Goal: Task Accomplishment & Management: Use online tool/utility

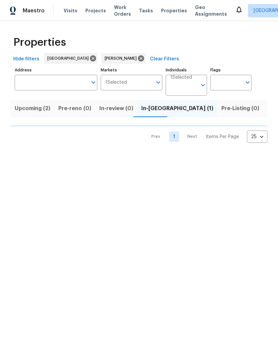
scroll to position [0, 9]
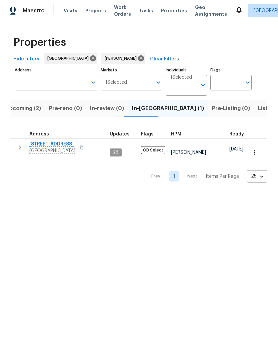
click at [67, 147] on span "1571 Mission Springs Dr" at bounding box center [52, 144] width 46 height 7
click at [256, 145] on button "button" at bounding box center [254, 152] width 15 height 15
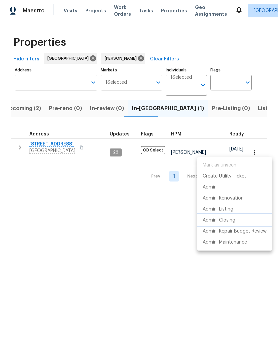
click at [232, 220] on p "Admin: Closing" at bounding box center [219, 220] width 33 height 7
click at [104, 202] on div at bounding box center [139, 178] width 278 height 357
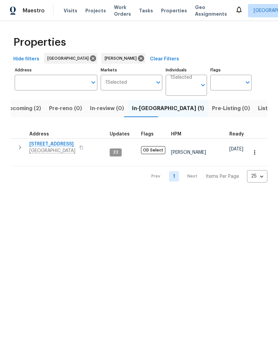
click at [68, 144] on span "1571 Mission Springs Dr" at bounding box center [52, 144] width 46 height 7
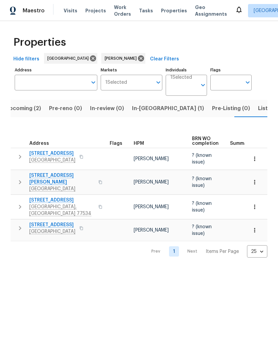
click at [64, 172] on span "5122 Breezy Parke Ln" at bounding box center [61, 178] width 65 height 13
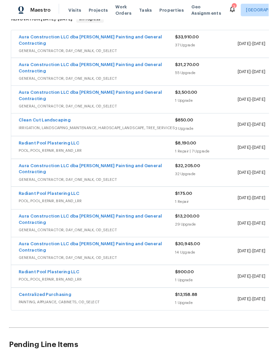
scroll to position [123, 0]
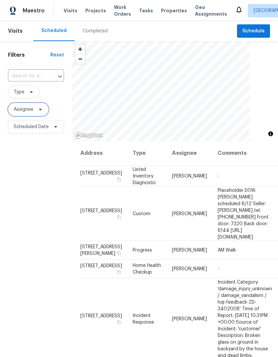
click at [42, 111] on icon at bounding box center [40, 109] width 5 height 5
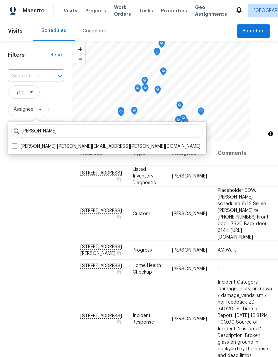
type input "[PERSON_NAME]"
click at [17, 146] on span at bounding box center [14, 145] width 5 height 5
click at [16, 146] on input "[PERSON_NAME] [PERSON_NAME][EMAIL_ADDRESS][PERSON_NAME][DOMAIN_NAME]" at bounding box center [14, 145] width 4 height 4
checkbox input "true"
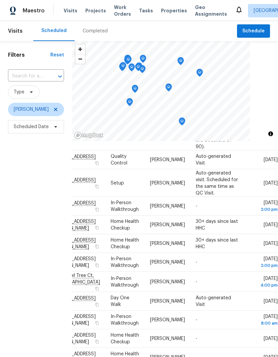
scroll to position [157, 54]
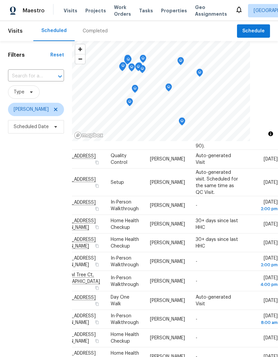
click at [0, 0] on icon at bounding box center [0, 0] width 0 height 0
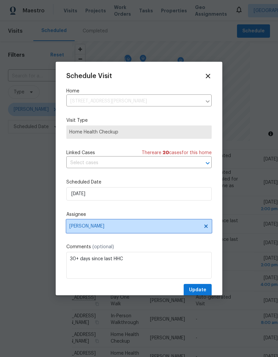
click at [164, 227] on span "[PERSON_NAME]" at bounding box center [134, 225] width 131 height 5
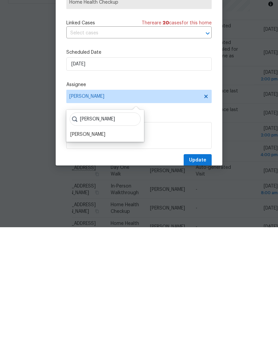
type input "Luis"
click at [92, 261] on div "[PERSON_NAME]" at bounding box center [87, 264] width 35 height 7
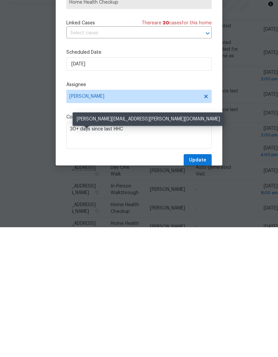
scroll to position [27, 0]
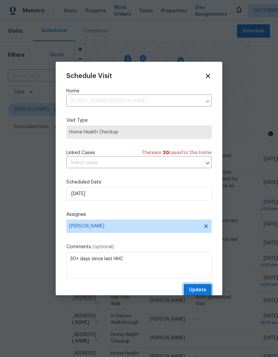
click at [203, 289] on span "Update" at bounding box center [197, 290] width 17 height 8
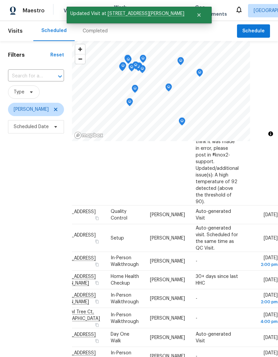
scroll to position [101, 54]
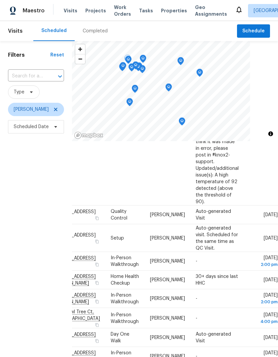
click at [0, 0] on icon at bounding box center [0, 0] width 0 height 0
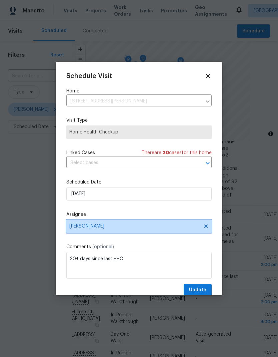
click at [153, 224] on span "[PERSON_NAME]" at bounding box center [138, 225] width 145 height 13
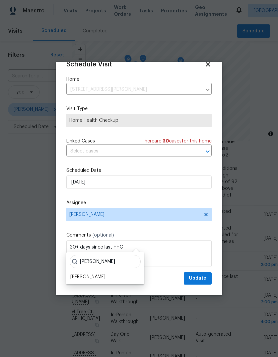
scroll to position [13, 0]
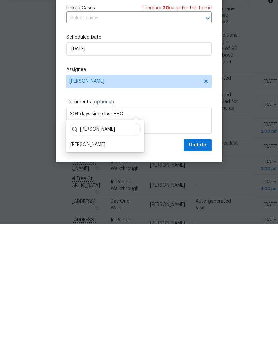
type input "Luis ch"
click at [89, 274] on div "[PERSON_NAME]" at bounding box center [87, 277] width 35 height 7
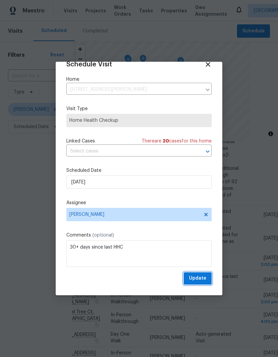
click at [207, 278] on button "Update" at bounding box center [198, 278] width 28 height 12
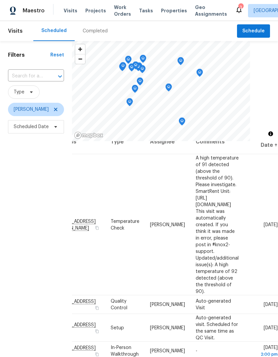
scroll to position [11, 54]
click at [0, 0] on div at bounding box center [0, 0] width 0 height 0
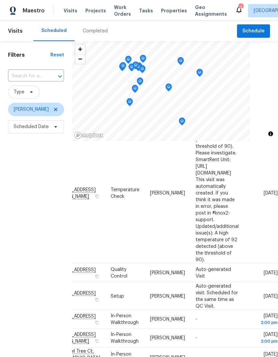
scroll to position [43, 54]
click at [0, 0] on icon at bounding box center [0, 0] width 0 height 0
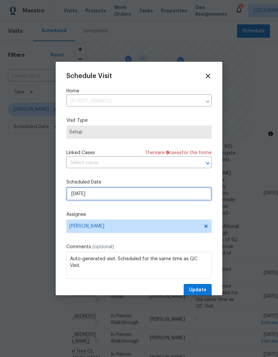
click at [160, 195] on input "8/13/2025" at bounding box center [138, 193] width 145 height 13
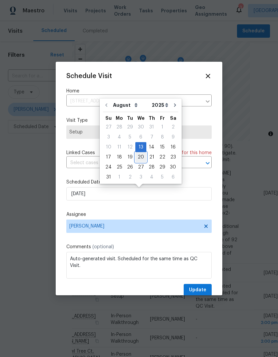
click at [142, 155] on div "20" at bounding box center [140, 156] width 11 height 9
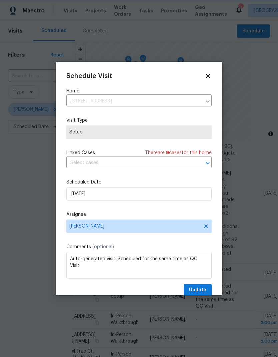
type input "8/20/2025"
click at [204, 288] on span "Update" at bounding box center [197, 290] width 17 height 8
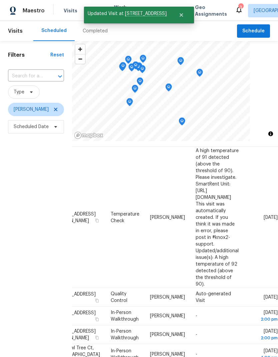
scroll to position [19, 54]
click at [0, 0] on icon at bounding box center [0, 0] width 0 height 0
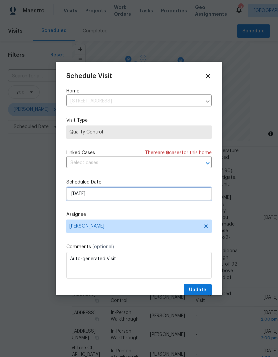
click at [150, 196] on input "8/13/2025" at bounding box center [138, 193] width 145 height 13
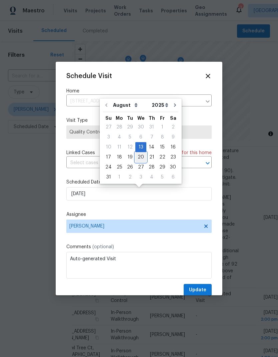
click at [143, 157] on div "20" at bounding box center [140, 156] width 11 height 9
type input "8/20/2025"
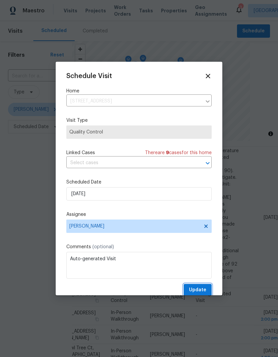
click at [203, 290] on span "Update" at bounding box center [197, 290] width 17 height 8
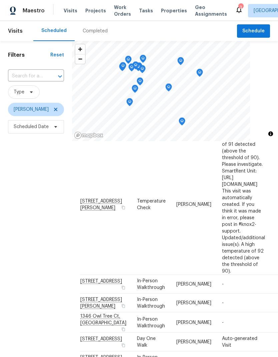
scroll to position [32, 0]
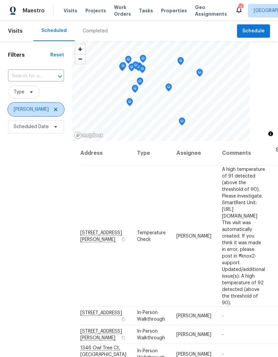
click at [53, 108] on icon at bounding box center [55, 109] width 5 height 5
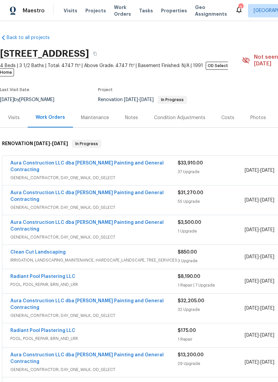
click at [146, 161] on link "Aura Construction LLC dba [PERSON_NAME] Painting and General Contracting" at bounding box center [86, 166] width 153 height 11
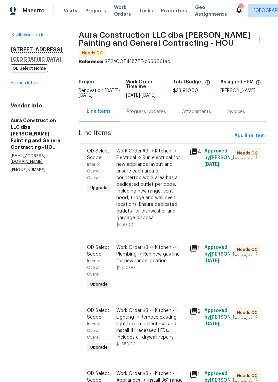
click at [156, 184] on div "Work Order #3 -> Kitchen -> Electrical -> Run electrical for new appliance layo…" at bounding box center [150, 184] width 69 height 73
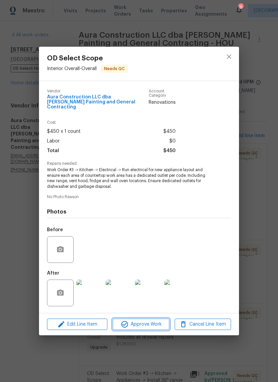
click at [152, 325] on span "Approve Work" at bounding box center [141, 324] width 52 height 8
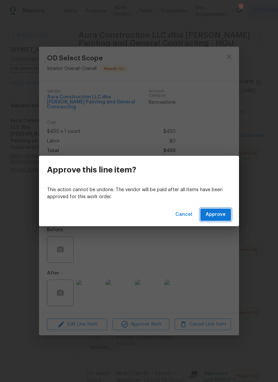
click at [221, 214] on span "Approve" at bounding box center [216, 214] width 20 height 8
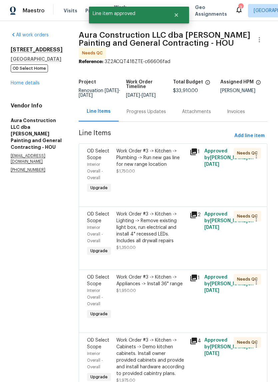
click at [156, 169] on div "Work Order #3 -> Kitchen -> Plumbing -> Run new gas line for new range location…" at bounding box center [150, 171] width 73 height 51
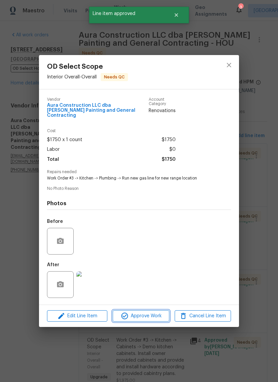
click at [160, 316] on span "Approve Work" at bounding box center [141, 316] width 52 height 8
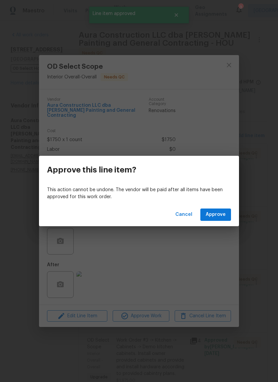
click at [223, 213] on span "Approve" at bounding box center [216, 214] width 20 height 8
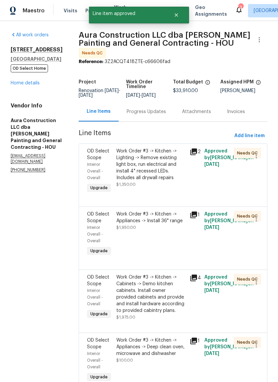
click at [158, 165] on div "Work Order #3 -> Kitchen -> Lighting -> Remove existing light box, run electric…" at bounding box center [150, 164] width 69 height 33
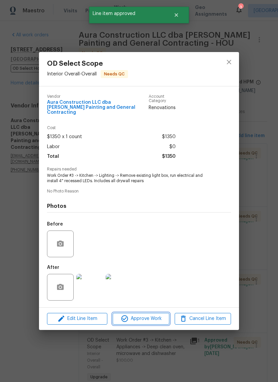
click at [155, 321] on span "Approve Work" at bounding box center [141, 318] width 52 height 8
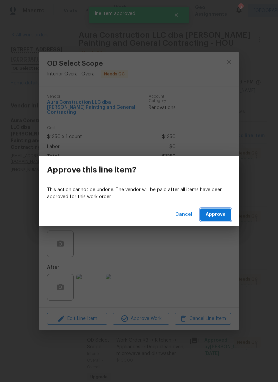
click at [221, 212] on span "Approve" at bounding box center [216, 214] width 20 height 8
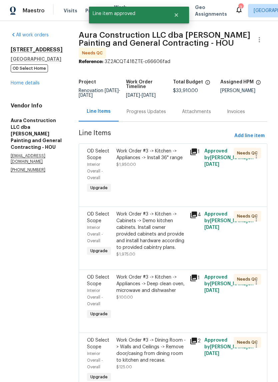
click at [155, 160] on div "Work Order #3 -> Kitchen -> Appliances -> Install 36" range $1,950.00" at bounding box center [150, 171] width 73 height 51
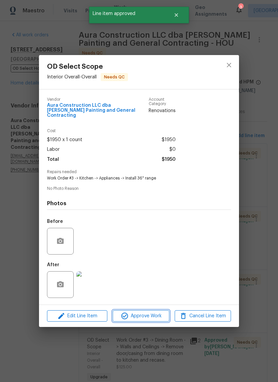
click at [155, 319] on span "Approve Work" at bounding box center [141, 316] width 52 height 8
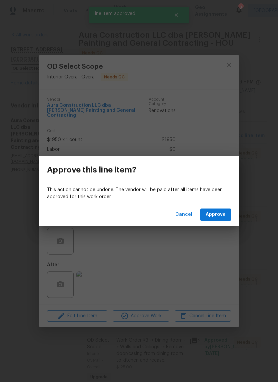
click at [224, 212] on span "Approve" at bounding box center [216, 214] width 20 height 8
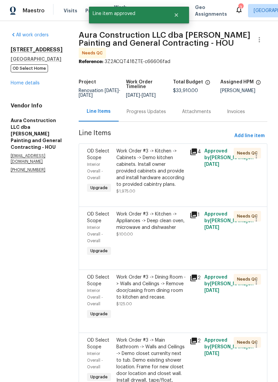
click at [158, 163] on div "Work Order #3 -> Kitchen -> Cabinets -> Demo kitchen cabinets. Install owner pr…" at bounding box center [150, 168] width 69 height 40
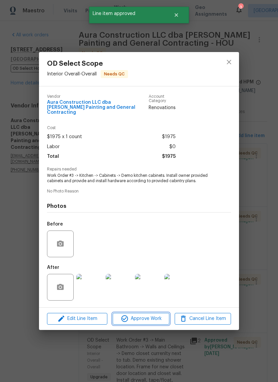
click at [160, 319] on span "Approve Work" at bounding box center [141, 318] width 52 height 8
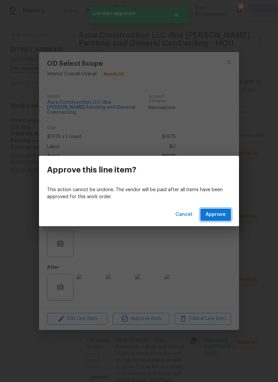
click at [227, 210] on button "Approve" at bounding box center [215, 214] width 31 height 12
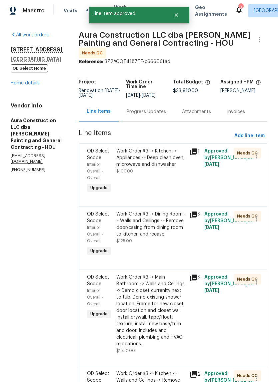
click at [159, 155] on div "Work Order #3 -> Kitchen -> Appliances -> Deep clean oven, microwave and dishwa…" at bounding box center [150, 158] width 69 height 20
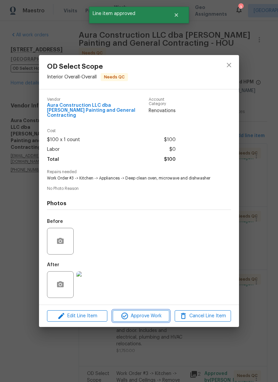
click at [160, 316] on span "Approve Work" at bounding box center [141, 316] width 52 height 8
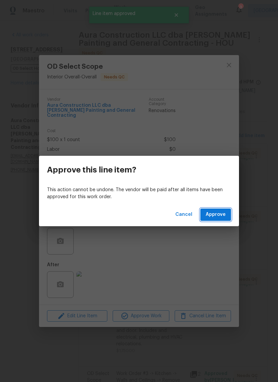
click at [223, 212] on span "Approve" at bounding box center [216, 214] width 20 height 8
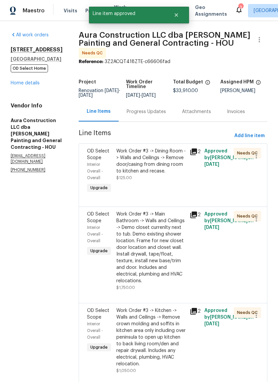
click at [165, 156] on div "Work Order #3 -> Dining Room -> Walls and Ceilings -> Remove door/casing from d…" at bounding box center [150, 161] width 69 height 27
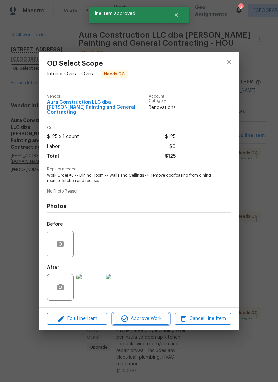
click at [160, 319] on span "Approve Work" at bounding box center [141, 318] width 52 height 8
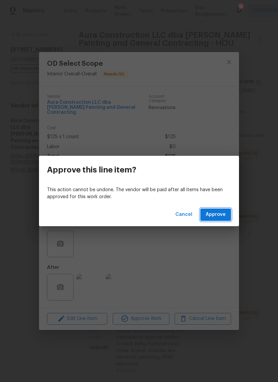
click at [222, 214] on span "Approve" at bounding box center [216, 214] width 20 height 8
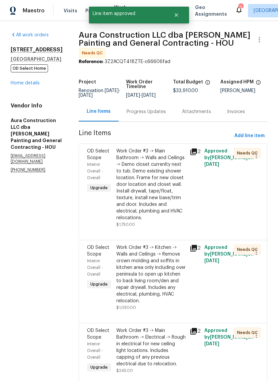
click at [167, 161] on div "Work Order #3 -> Main Bathroom -> Walls and Ceilings -> Demo closet currenlty n…" at bounding box center [150, 184] width 69 height 73
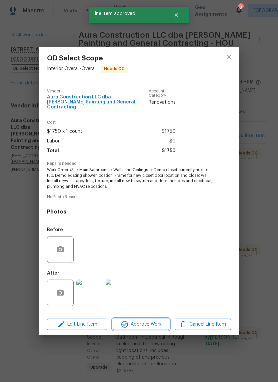
click at [149, 321] on span "Approve Work" at bounding box center [141, 324] width 52 height 8
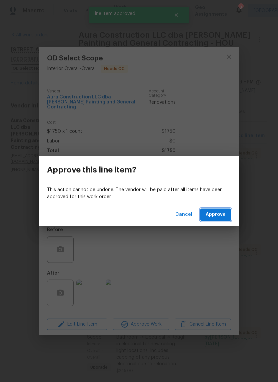
click at [213, 212] on span "Approve" at bounding box center [216, 214] width 20 height 8
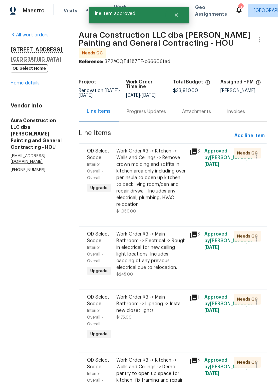
click at [166, 173] on div "Work Order #3 -> Kitchen -> Walls and Ceilings -> Remove crown molding and soff…" at bounding box center [150, 178] width 69 height 60
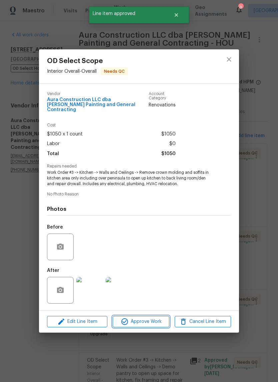
click at [160, 320] on span "Approve Work" at bounding box center [141, 321] width 52 height 8
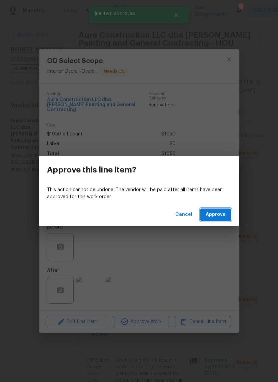
click at [223, 213] on span "Approve" at bounding box center [216, 214] width 20 height 8
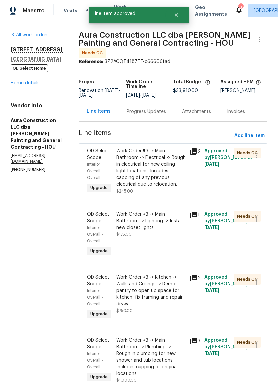
click at [165, 170] on div "Work Order #3 -> Main Bathroom -> Electrical -> Rough in electrical for new cei…" at bounding box center [150, 168] width 69 height 40
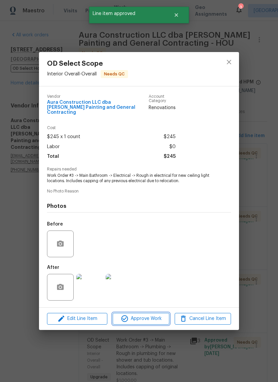
click at [161, 318] on span "Approve Work" at bounding box center [141, 318] width 52 height 8
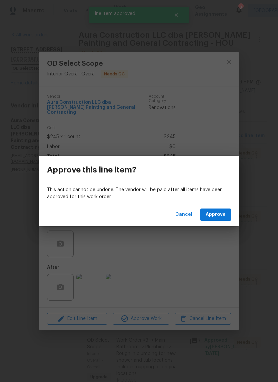
click at [223, 211] on span "Approve" at bounding box center [216, 214] width 20 height 8
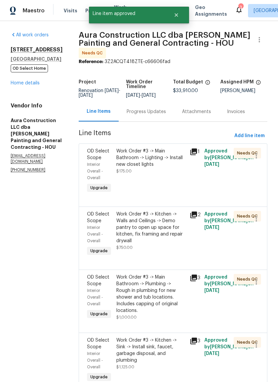
click at [167, 162] on div "Work Order #3 -> Main Bathroom -> Lighting -> Install new closet lights $175.00" at bounding box center [150, 161] width 69 height 27
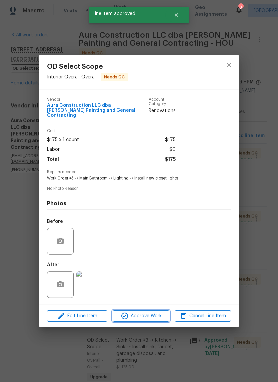
click at [159, 319] on span "Approve Work" at bounding box center [141, 316] width 52 height 8
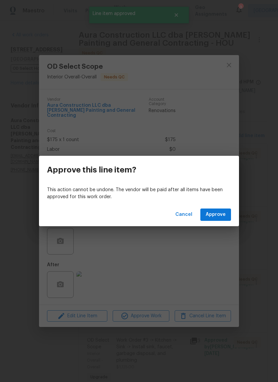
click at [220, 216] on span "Approve" at bounding box center [216, 214] width 20 height 8
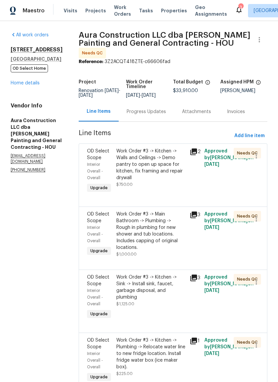
click at [164, 156] on div "Work Order #3 -> Kitchen -> Walls and Ceilings -> Demo pantry to open up space …" at bounding box center [150, 164] width 69 height 33
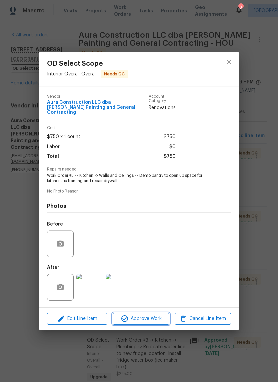
click at [152, 316] on span "Approve Work" at bounding box center [141, 318] width 52 height 8
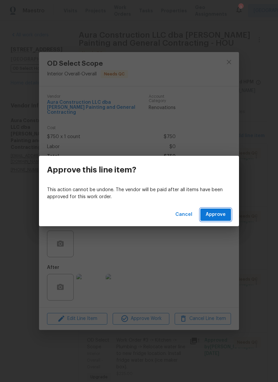
click at [222, 213] on span "Approve" at bounding box center [216, 214] width 20 height 8
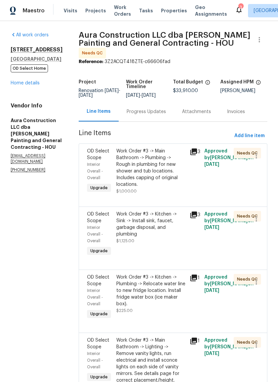
click at [165, 161] on div "Work Order #3 -> Main Bathroom -> Plumbing -> Rough in plumbing for new shower …" at bounding box center [150, 168] width 69 height 40
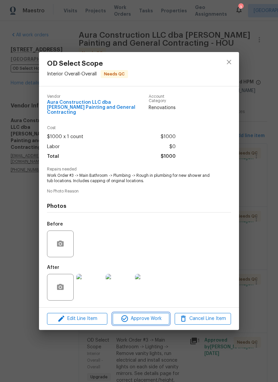
click at [154, 314] on span "Approve Work" at bounding box center [141, 318] width 52 height 8
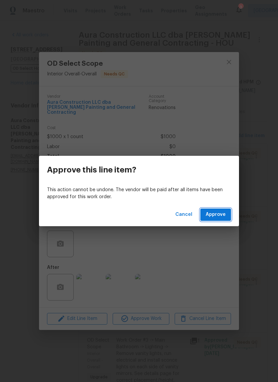
click at [223, 215] on span "Approve" at bounding box center [216, 214] width 20 height 8
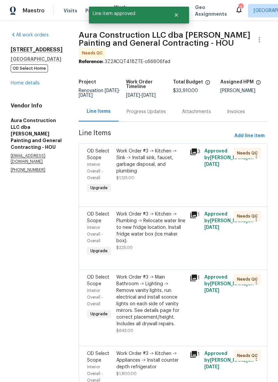
click at [158, 161] on div "Work Order #3 -> Kitchen -> Sink -> Install sink, faucet, garbage disposal, and…" at bounding box center [150, 164] width 69 height 33
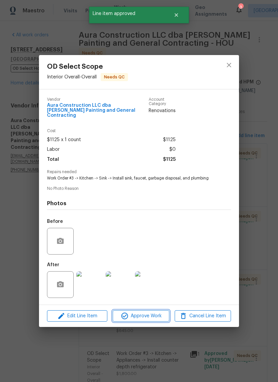
click at [157, 312] on span "Approve Work" at bounding box center [141, 316] width 52 height 8
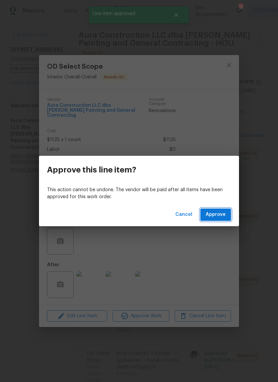
click at [225, 212] on span "Approve" at bounding box center [216, 214] width 20 height 8
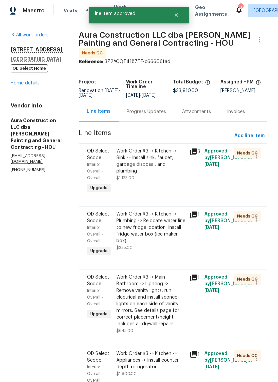
click at [163, 155] on div "Work Order #3 -> Kitchen -> Sink -> Install sink, faucet, garbage disposal, and…" at bounding box center [150, 161] width 69 height 27
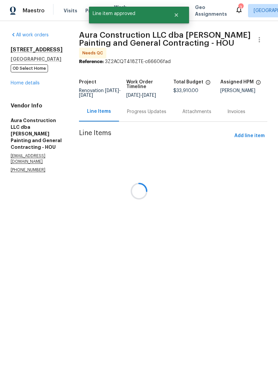
click at [153, 318] on div at bounding box center [139, 191] width 278 height 382
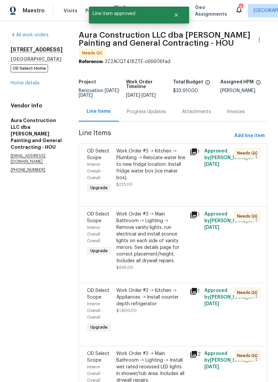
click at [164, 163] on div "Work Order #3 -> Kitchen -> Plumbing -> Relocate water line to new fridge locat…" at bounding box center [150, 164] width 69 height 33
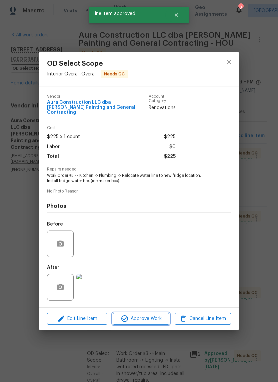
click at [160, 320] on span "Approve Work" at bounding box center [141, 318] width 52 height 8
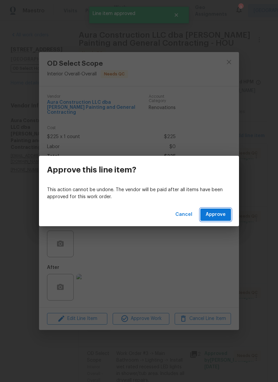
click at [223, 212] on span "Approve" at bounding box center [216, 214] width 20 height 8
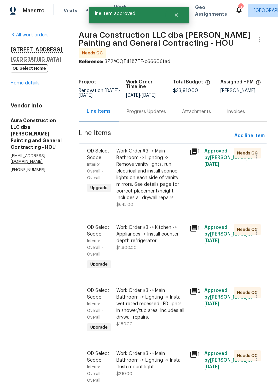
click at [157, 161] on div "Work Order #3 -> Main Bathroom -> Lighting -> Remove vanity lights, run electri…" at bounding box center [150, 174] width 69 height 53
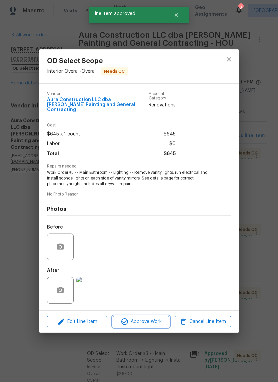
click at [155, 321] on span "Approve Work" at bounding box center [141, 321] width 52 height 8
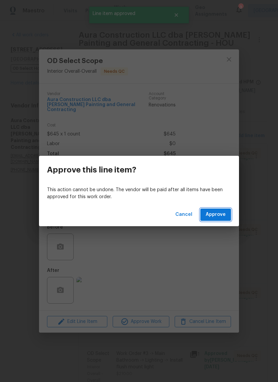
click at [219, 214] on span "Approve" at bounding box center [216, 214] width 20 height 8
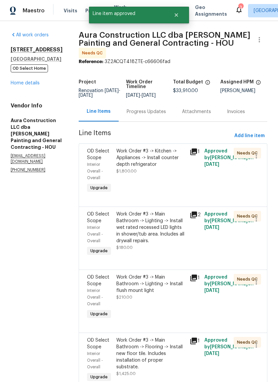
click at [159, 159] on div "Work Order #3 -> Kitchen -> Appliances -> Install counter depth refrigerator" at bounding box center [150, 158] width 69 height 20
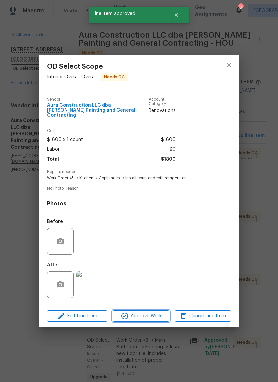
click at [161, 315] on span "Approve Work" at bounding box center [141, 316] width 52 height 8
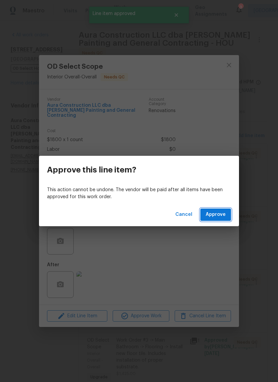
click at [224, 214] on span "Approve" at bounding box center [216, 214] width 20 height 8
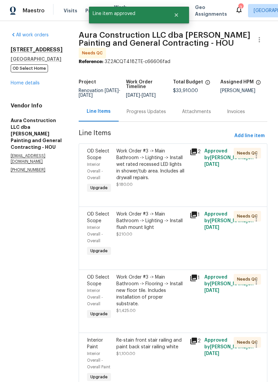
click at [167, 166] on div "Work Order #3 -> Main Bathroom -> Lighting -> Install wet rated recessed LED li…" at bounding box center [150, 164] width 69 height 33
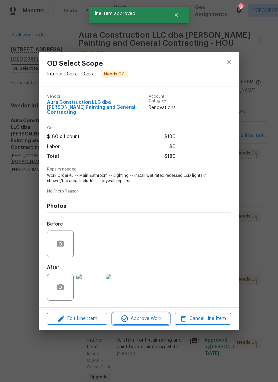
click at [158, 315] on span "Approve Work" at bounding box center [141, 318] width 52 height 8
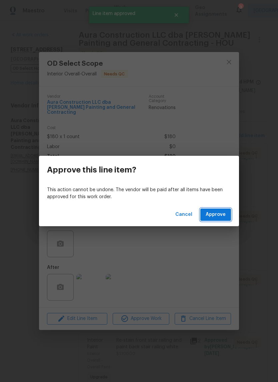
click at [221, 213] on span "Approve" at bounding box center [216, 214] width 20 height 8
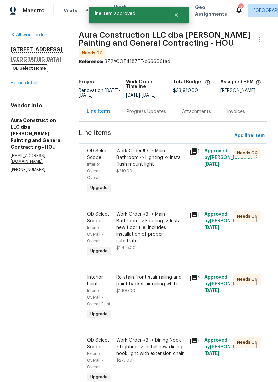
click at [164, 167] on div "Work Order #3 -> Main Bathroom -> Lighting -> Install flush mount light $210.00" at bounding box center [150, 171] width 73 height 51
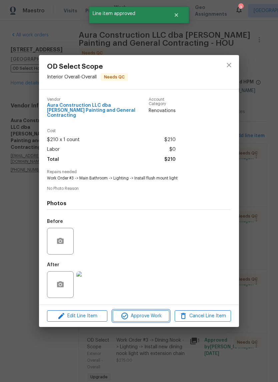
click at [159, 319] on span "Approve Work" at bounding box center [141, 316] width 52 height 8
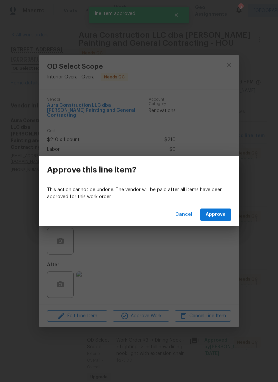
click at [225, 213] on span "Approve" at bounding box center [216, 214] width 20 height 8
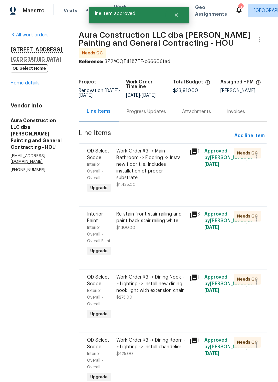
click at [168, 164] on div "Work Order #3 -> Main Bathroom -> Flooring -> Install new floor tile. Includes …" at bounding box center [150, 164] width 69 height 33
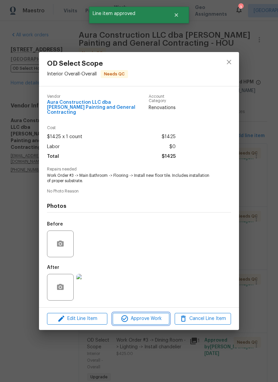
click at [161, 314] on span "Approve Work" at bounding box center [141, 318] width 52 height 8
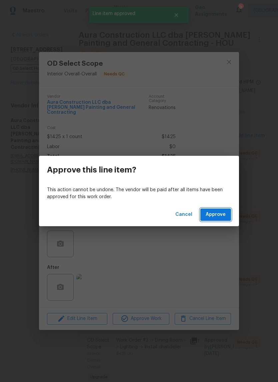
click at [222, 210] on button "Approve" at bounding box center [215, 214] width 31 height 12
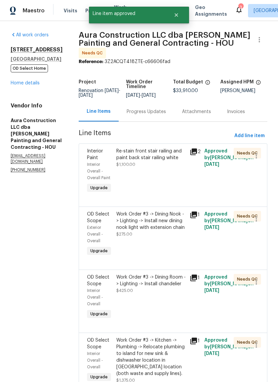
click at [166, 164] on div "Re-stain front stair railing and paint back stair railing white $1,100.00" at bounding box center [150, 171] width 73 height 51
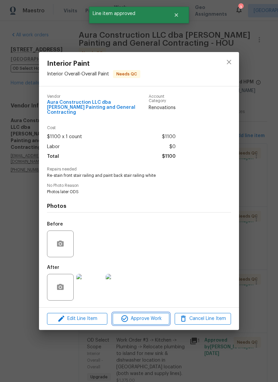
click at [162, 317] on span "Approve Work" at bounding box center [141, 318] width 52 height 8
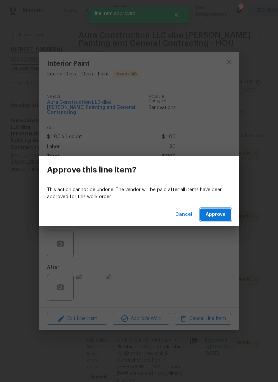
click at [225, 211] on span "Approve" at bounding box center [216, 214] width 20 height 8
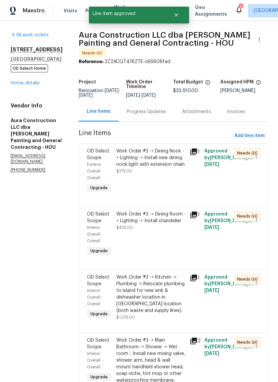
click at [164, 165] on div "Work Order #3 -> Dining Nook -> Lighting -> Install new dining nook light with …" at bounding box center [150, 161] width 69 height 27
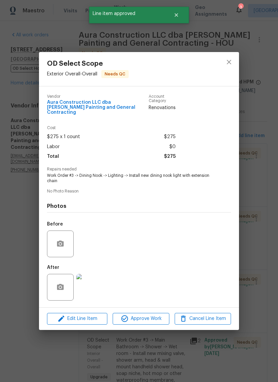
click at [157, 316] on span "Approve Work" at bounding box center [141, 318] width 52 height 8
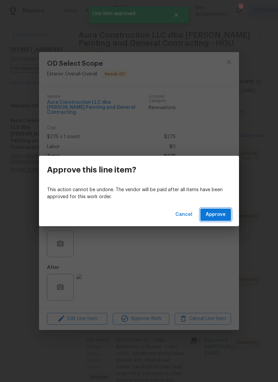
click at [222, 213] on span "Approve" at bounding box center [216, 214] width 20 height 8
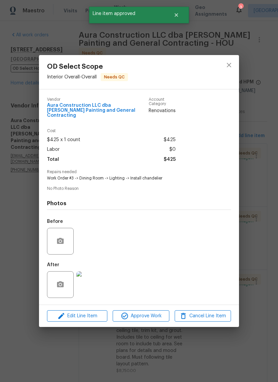
click at [155, 313] on span "Approve Work" at bounding box center [141, 316] width 52 height 8
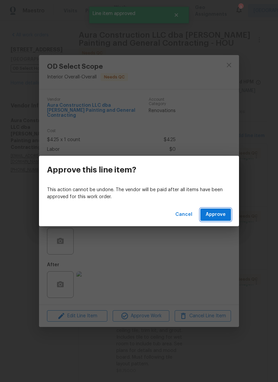
click at [222, 213] on span "Approve" at bounding box center [216, 214] width 20 height 8
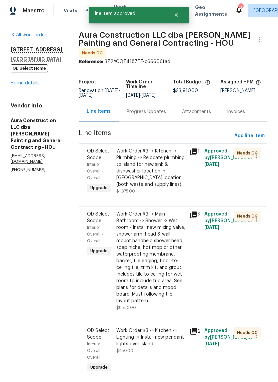
click at [166, 170] on div "Work Order #3 -> Kitchen -> Plumbing -> Relocate plumbing to island for new sin…" at bounding box center [150, 168] width 69 height 40
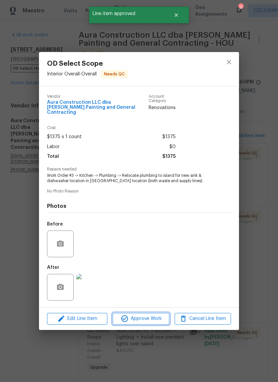
click at [158, 317] on span "Approve Work" at bounding box center [141, 318] width 52 height 8
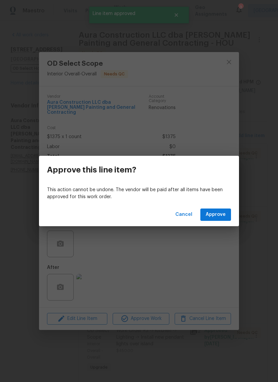
click at [220, 215] on span "Approve" at bounding box center [216, 214] width 20 height 8
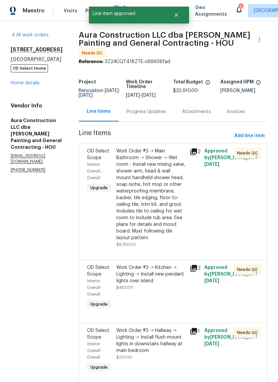
click at [166, 182] on div "Work Order #3 -> Main Bathroom -> Shower -> Wet room - Install new mixing valve…" at bounding box center [150, 194] width 69 height 93
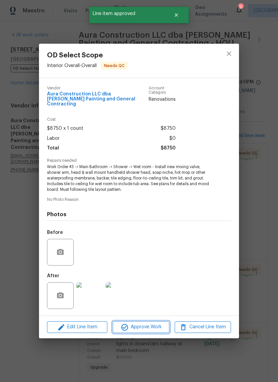
click at [161, 325] on span "Approve Work" at bounding box center [141, 327] width 52 height 8
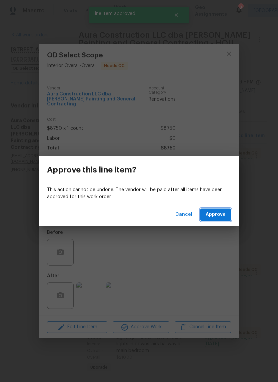
click at [224, 214] on span "Approve" at bounding box center [216, 214] width 20 height 8
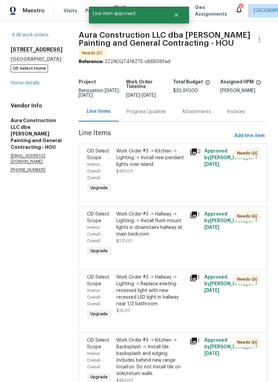
click at [162, 173] on div "Work Order #3 -> Kitchen -> Lighting -> Install new pendant lights over island …" at bounding box center [150, 171] width 73 height 51
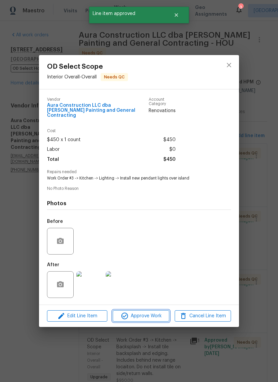
click at [160, 319] on span "Approve Work" at bounding box center [141, 316] width 52 height 8
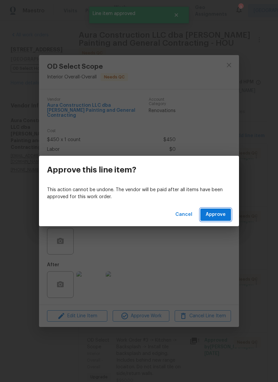
click at [223, 217] on span "Approve" at bounding box center [216, 214] width 20 height 8
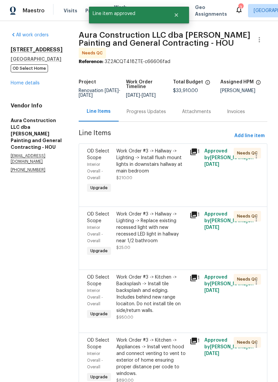
click at [167, 167] on div "Work Order #3 -> Hallway -> Lighting -> Install flush mount lights in downstair…" at bounding box center [150, 164] width 69 height 33
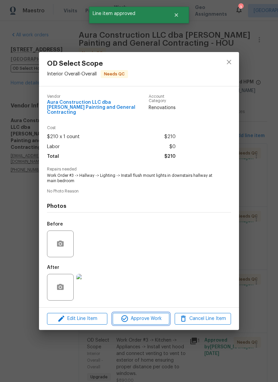
click at [156, 319] on span "Approve Work" at bounding box center [141, 318] width 52 height 8
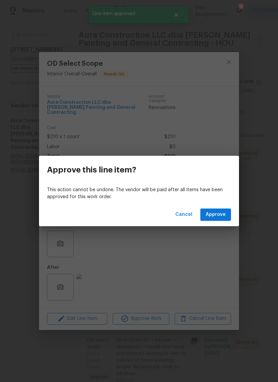
click at [220, 215] on span "Approve" at bounding box center [216, 214] width 20 height 8
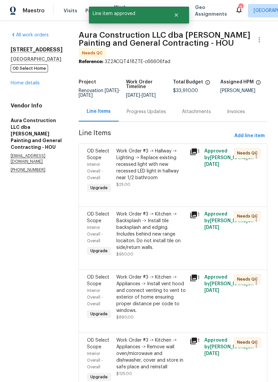
click at [156, 166] on div "Work Order #3 -> Hallway -> Lighting -> Replace existing recessed light with ne…" at bounding box center [150, 164] width 69 height 33
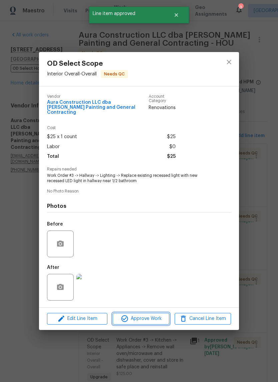
click at [158, 318] on span "Approve Work" at bounding box center [141, 318] width 52 height 8
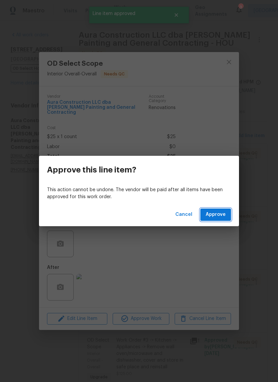
click at [223, 213] on span "Approve" at bounding box center [216, 214] width 20 height 8
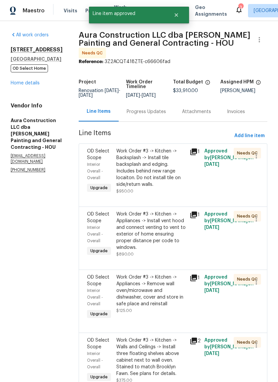
click at [164, 159] on div "Work Order #3 -> Kitchen -> Backsplash -> Install tile backsplash and edging. I…" at bounding box center [150, 168] width 69 height 40
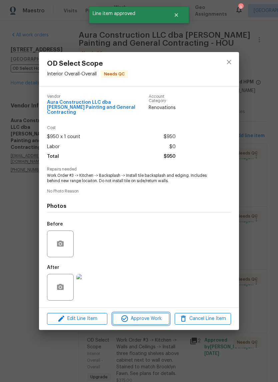
click at [157, 321] on span "Approve Work" at bounding box center [141, 318] width 52 height 8
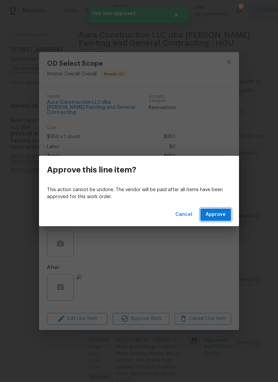
click at [220, 213] on span "Approve" at bounding box center [216, 214] width 20 height 8
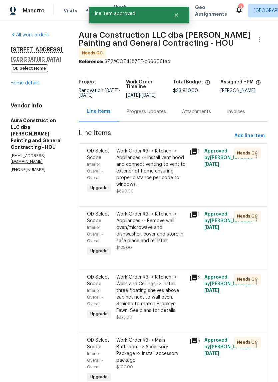
click at [165, 166] on div "Work Order #3 -> Kitchen -> Appliances -> Install vent hood and connect venting…" at bounding box center [150, 168] width 69 height 40
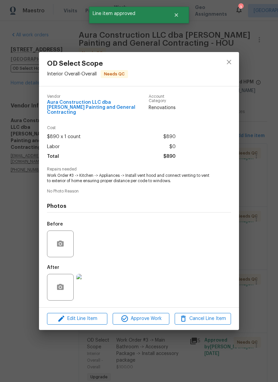
click at [163, 320] on span "Approve Work" at bounding box center [141, 318] width 52 height 8
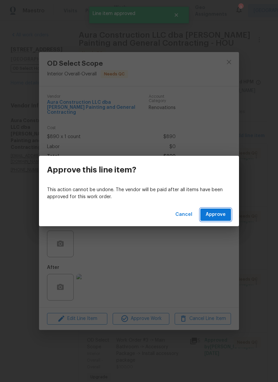
click at [226, 212] on button "Approve" at bounding box center [215, 214] width 31 height 12
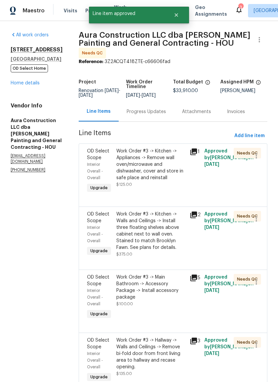
click at [162, 161] on div "Work Order #3 -> Kitchen -> Appliances -> Remove wall oven/microwave and dishwa…" at bounding box center [150, 164] width 69 height 33
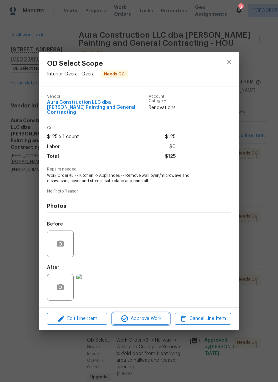
click at [156, 313] on button "Approve Work" at bounding box center [141, 319] width 56 height 12
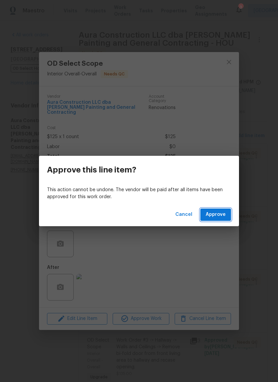
click at [218, 220] on button "Approve" at bounding box center [215, 214] width 31 height 12
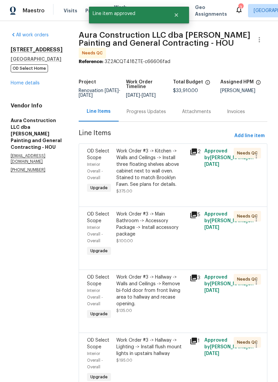
click at [167, 172] on div "Work Order #3 -> Kitchen -> Walls and Ceilings -> Install three floating shelve…" at bounding box center [150, 168] width 69 height 40
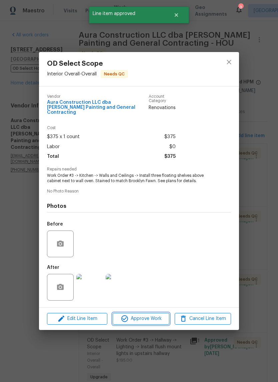
click at [160, 317] on span "Approve Work" at bounding box center [141, 318] width 52 height 8
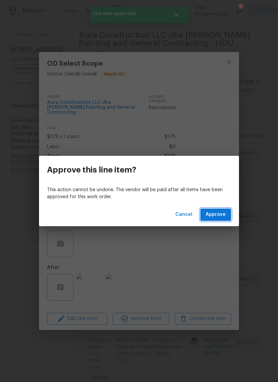
click at [222, 217] on span "Approve" at bounding box center [216, 214] width 20 height 8
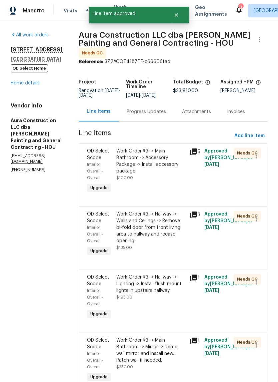
click at [165, 174] on div "Work Order #3 -> Main Bathroom -> Accessory Package -> Install accessory packag…" at bounding box center [150, 171] width 73 height 51
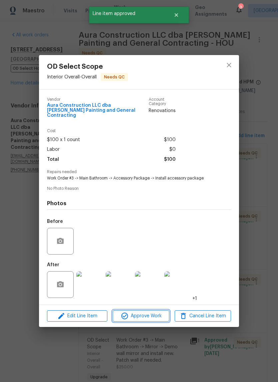
click at [160, 315] on span "Approve Work" at bounding box center [141, 316] width 52 height 8
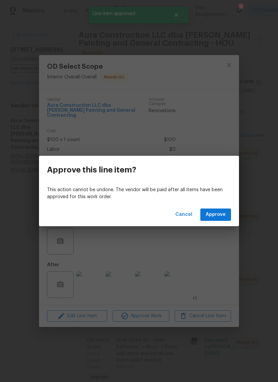
click at [221, 217] on span "Approve" at bounding box center [216, 214] width 20 height 8
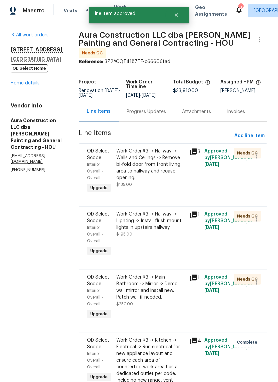
click at [169, 170] on div "Work Order #3 -> Hallway -> Walls and Ceilings -> Remove bi-fold door from fron…" at bounding box center [150, 168] width 69 height 40
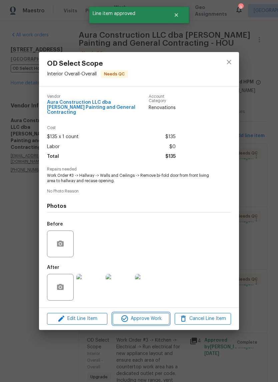
click at [161, 316] on span "Approve Work" at bounding box center [141, 318] width 52 height 8
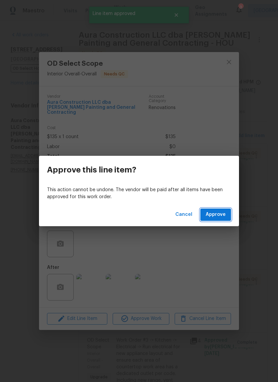
click at [218, 213] on span "Approve" at bounding box center [216, 214] width 20 height 8
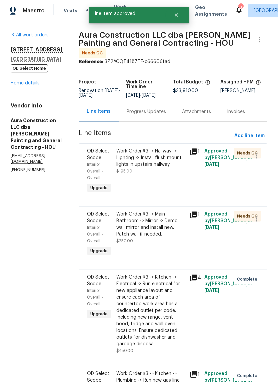
click at [153, 166] on div "Work Order #3 -> Hallway -> Lighting -> Install flush mount lights in upstairs …" at bounding box center [150, 161] width 69 height 27
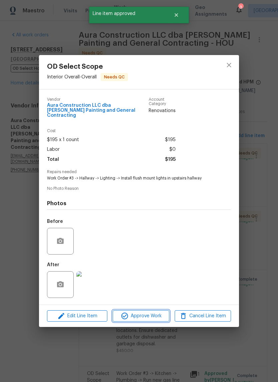
click at [163, 316] on span "Approve Work" at bounding box center [141, 316] width 52 height 8
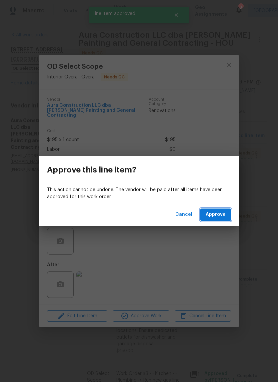
click at [222, 212] on span "Approve" at bounding box center [216, 214] width 20 height 8
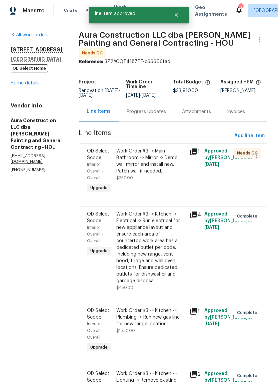
click at [161, 161] on div "Work Order #3 -> Main Bathroom -> Mirror -> Demo wall mirror and install new. P…" at bounding box center [150, 164] width 69 height 33
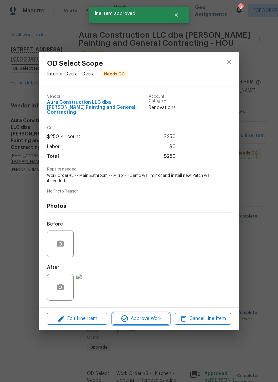
click at [162, 314] on span "Approve Work" at bounding box center [141, 318] width 52 height 8
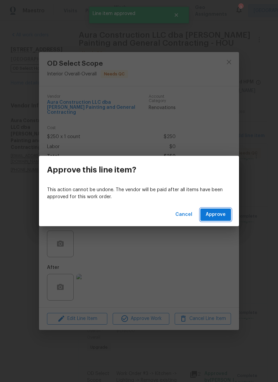
click at [220, 213] on span "Approve" at bounding box center [216, 214] width 20 height 8
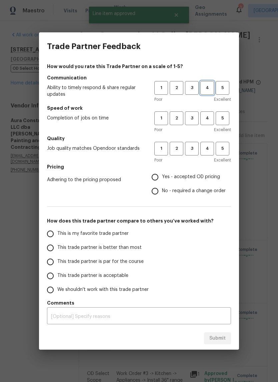
click at [212, 85] on span "4" at bounding box center [207, 88] width 12 height 8
click at [210, 114] on button "4" at bounding box center [207, 118] width 14 height 14
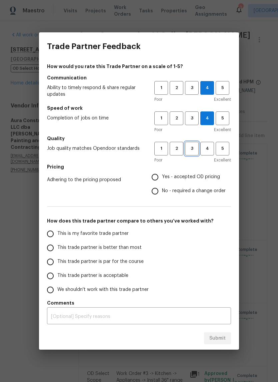
click at [194, 150] on span "3" at bounding box center [192, 149] width 12 height 8
click at [208, 189] on span "No - required a change order" at bounding box center [194, 190] width 64 height 7
click at [162, 189] on input "No - required a change order" at bounding box center [155, 191] width 14 height 14
radio input "true"
click at [51, 246] on input "This trade partner is better than most" at bounding box center [50, 248] width 14 height 14
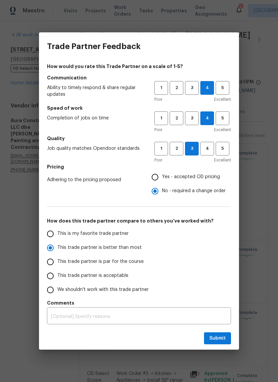
click at [221, 340] on span "Submit" at bounding box center [217, 338] width 16 height 8
radio input "true"
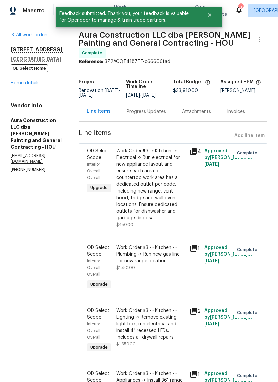
click at [18, 85] on link "Home details" at bounding box center [25, 83] width 29 height 5
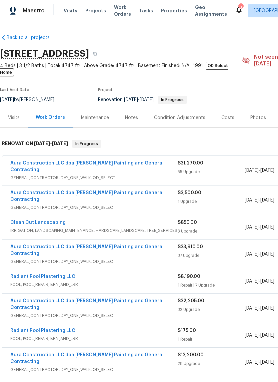
click at [139, 161] on link "Aura Construction LLC dba [PERSON_NAME] Painting and General Contracting" at bounding box center [86, 166] width 153 height 11
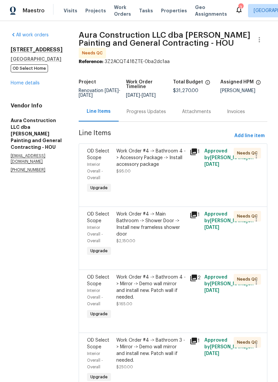
click at [172, 166] on div "Work Order #4 -> Bathroom 4 -> Accessory Package -> Install accessory package $…" at bounding box center [150, 161] width 69 height 27
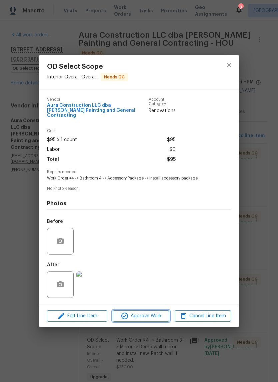
click at [154, 317] on span "Approve Work" at bounding box center [141, 316] width 52 height 8
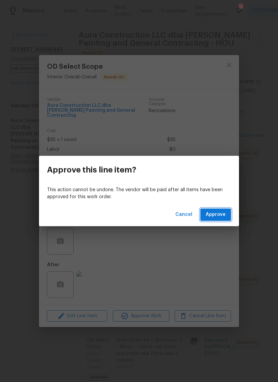
click at [217, 209] on button "Approve" at bounding box center [215, 214] width 31 height 12
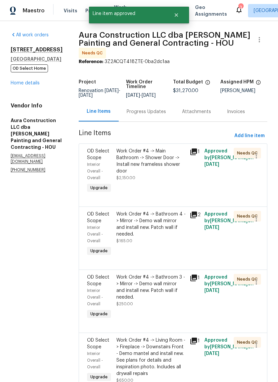
click at [159, 166] on div "Work Order #4 -> Main Bathroom -> Shower Door -> Install new frameless shower d…" at bounding box center [150, 164] width 69 height 33
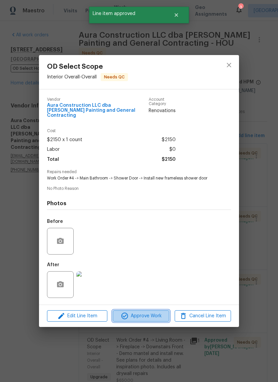
click at [156, 319] on button "Approve Work" at bounding box center [141, 316] width 56 height 12
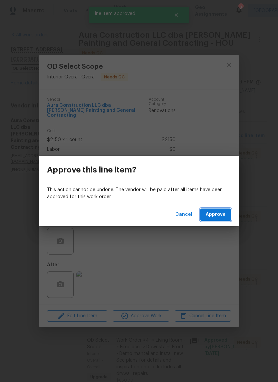
click at [222, 211] on span "Approve" at bounding box center [216, 214] width 20 height 8
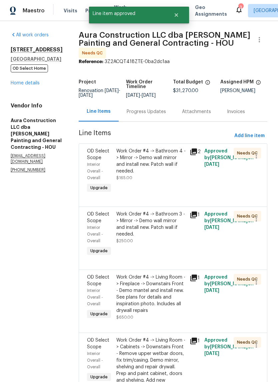
click at [166, 164] on div "Work Order #4 -> Bathroom 4 -> Mirror -> Demo wall mirror and install new. Patc…" at bounding box center [150, 164] width 69 height 33
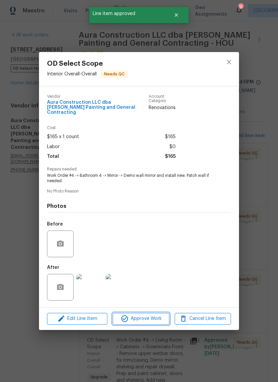
click at [157, 318] on span "Approve Work" at bounding box center [141, 318] width 52 height 8
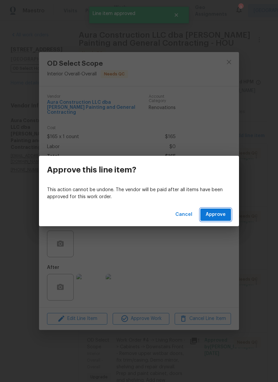
click at [221, 209] on button "Approve" at bounding box center [215, 214] width 31 height 12
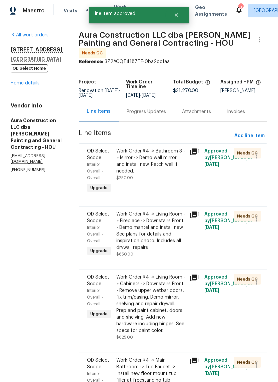
click at [167, 159] on div "Work Order #4 -> Bathroom 3 -> Mirror -> Demo wall mirror and install new. Patc…" at bounding box center [150, 161] width 69 height 27
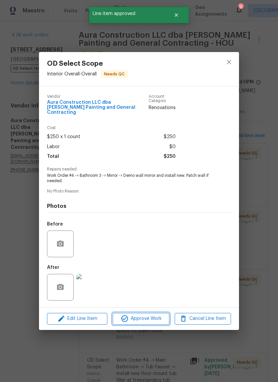
click at [156, 320] on span "Approve Work" at bounding box center [141, 318] width 52 height 8
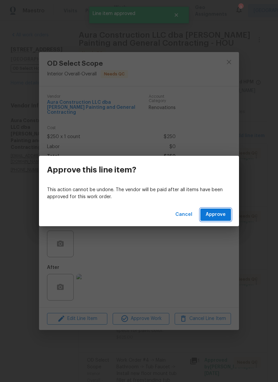
click at [223, 210] on button "Approve" at bounding box center [215, 214] width 31 height 12
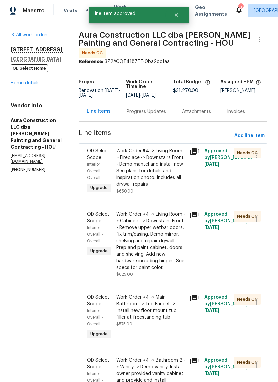
click at [164, 164] on div "Work Order #4 -> Living Room -> Fireplace -> Downstairs Front - Demo mantel and…" at bounding box center [150, 168] width 69 height 40
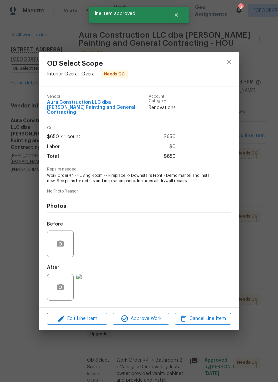
click at [161, 319] on span "Approve Work" at bounding box center [141, 318] width 52 height 8
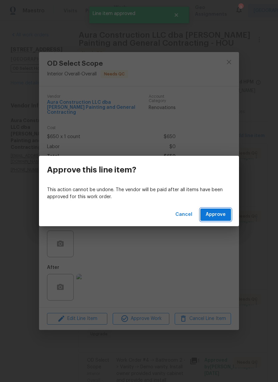
click at [225, 212] on span "Approve" at bounding box center [216, 214] width 20 height 8
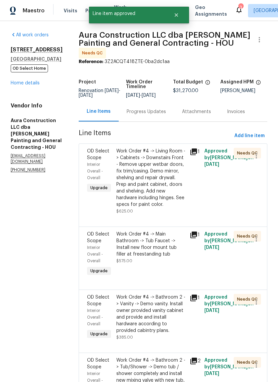
click at [165, 162] on div "Work Order #4 -> Living Room -> Cabinets -> Downstairs Front - Remove upper wet…" at bounding box center [150, 178] width 69 height 60
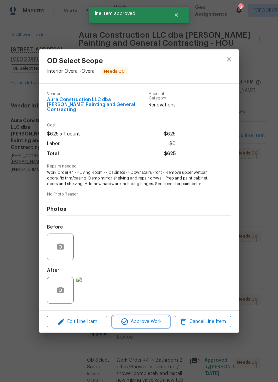
click at [161, 321] on span "Approve Work" at bounding box center [141, 321] width 52 height 8
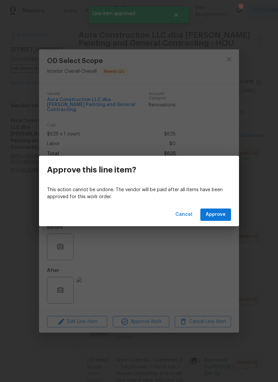
click at [224, 217] on span "Approve" at bounding box center [216, 214] width 20 height 8
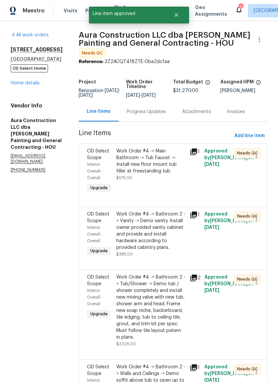
click at [166, 169] on div "Work Order #4 -> Main Bathroom -> Tub Faucet -> Install new floor mount tub fil…" at bounding box center [150, 164] width 69 height 33
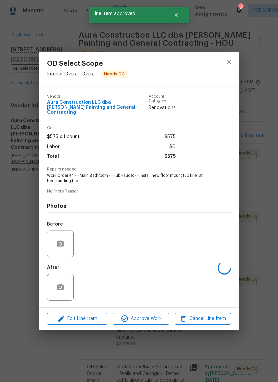
click at [158, 321] on span "Approve Work" at bounding box center [141, 318] width 52 height 8
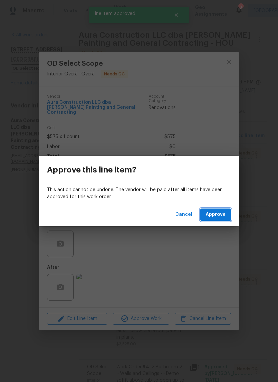
click at [225, 212] on span "Approve" at bounding box center [216, 214] width 20 height 8
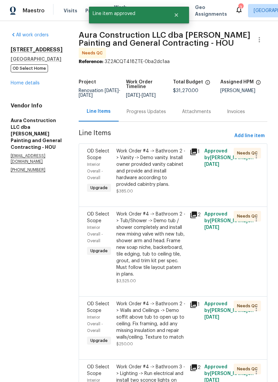
click at [169, 161] on div "Work Order #4 -> Bathroom 2 -> Vanity -> Demo vanity. Install owner provided va…" at bounding box center [150, 168] width 69 height 40
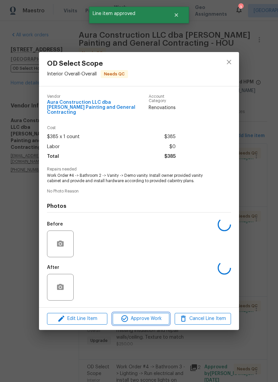
click at [166, 319] on span "Approve Work" at bounding box center [141, 318] width 52 height 8
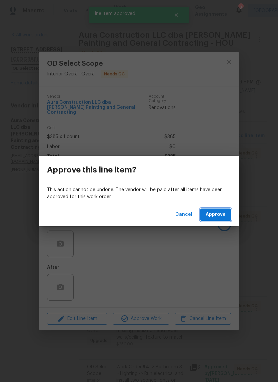
click at [220, 214] on span "Approve" at bounding box center [216, 214] width 20 height 8
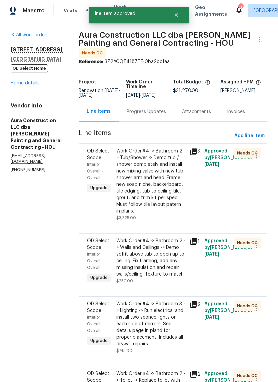
click at [168, 165] on div "Work Order #4 -> Bathroom 2 -> Tub/Shower -> Demo tub / shower completely and i…" at bounding box center [150, 181] width 69 height 67
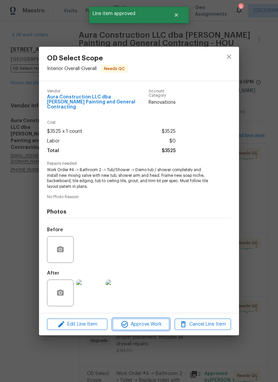
click at [159, 324] on span "Approve Work" at bounding box center [141, 324] width 52 height 8
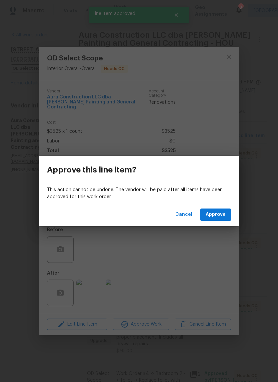
click at [222, 215] on span "Approve" at bounding box center [216, 214] width 20 height 8
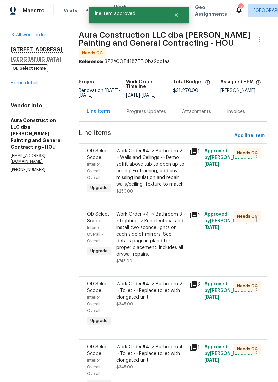
click at [166, 170] on div "Work Order #4 -> Bathroom 2 -> Walls and Ceilings -> Demo soffit above tub to o…" at bounding box center [150, 168] width 69 height 40
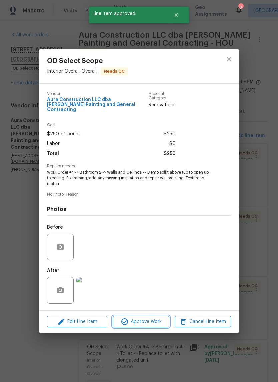
click at [154, 322] on span "Approve Work" at bounding box center [141, 321] width 52 height 8
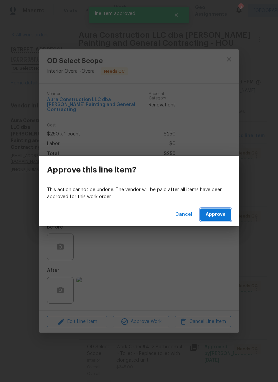
click at [229, 211] on button "Approve" at bounding box center [215, 214] width 31 height 12
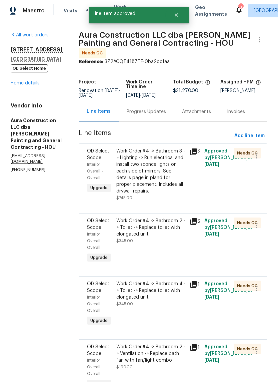
click at [165, 167] on div "Work Order #4 -> Bathroom 3 -> Lighting -> Run electrical and install two sconc…" at bounding box center [150, 171] width 69 height 47
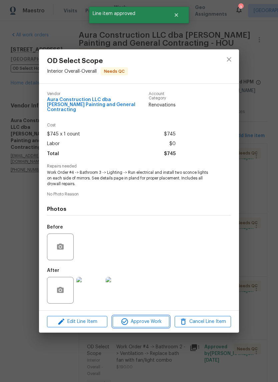
click at [159, 324] on span "Approve Work" at bounding box center [141, 321] width 52 height 8
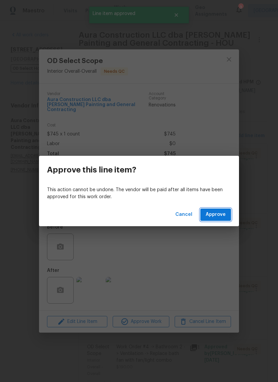
click at [223, 209] on button "Approve" at bounding box center [215, 214] width 31 height 12
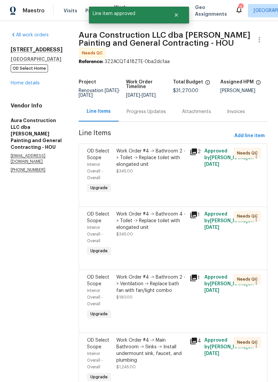
click at [160, 158] on div "Work Order #4 -> Bathroom 2 -> Toilet -> Replace toilet with elongated unit" at bounding box center [150, 158] width 69 height 20
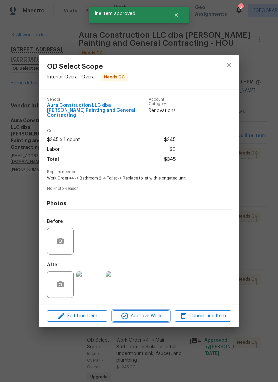
click at [159, 316] on span "Approve Work" at bounding box center [141, 316] width 52 height 8
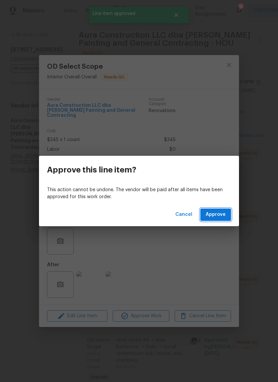
click at [222, 220] on button "Approve" at bounding box center [215, 214] width 31 height 12
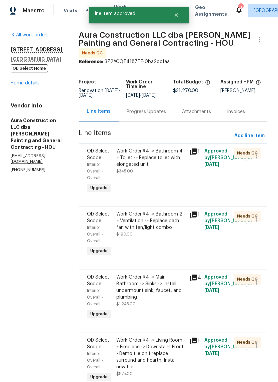
click at [168, 161] on div "Work Order #4 -> Bathroom 4 -> Toilet -> Replace toilet with elongated unit $34…" at bounding box center [150, 161] width 69 height 27
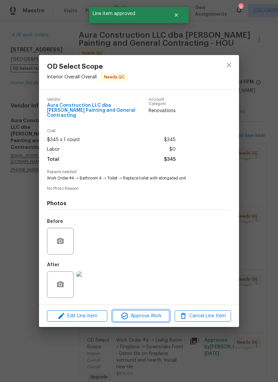
click at [160, 315] on span "Approve Work" at bounding box center [141, 316] width 52 height 8
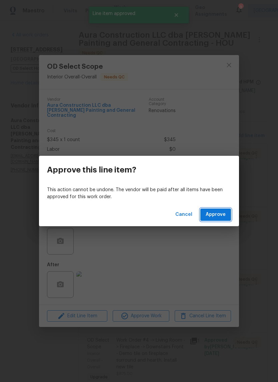
click at [224, 210] on button "Approve" at bounding box center [215, 214] width 31 height 12
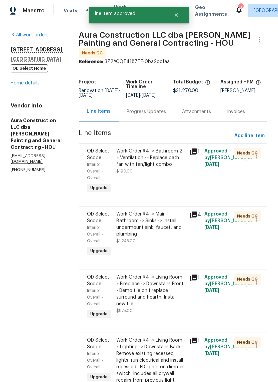
click at [172, 168] on div "Work Order #4 -> Bathroom 2 -> Ventilation -> Replace bath fan with fan/light c…" at bounding box center [150, 171] width 73 height 51
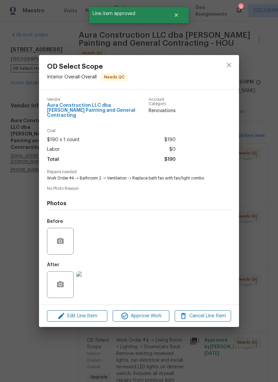
click at [161, 313] on span "Approve Work" at bounding box center [141, 316] width 52 height 8
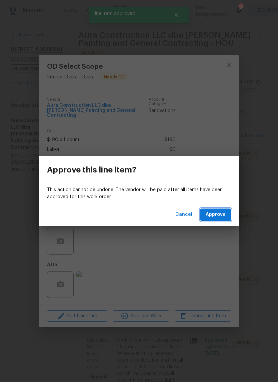
click at [227, 213] on button "Approve" at bounding box center [215, 214] width 31 height 12
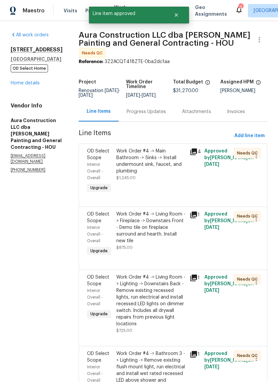
click at [171, 163] on div "Work Order #4 -> Main Bathroom -> Sinks -> Install undermount sink, faucet, and…" at bounding box center [150, 164] width 69 height 33
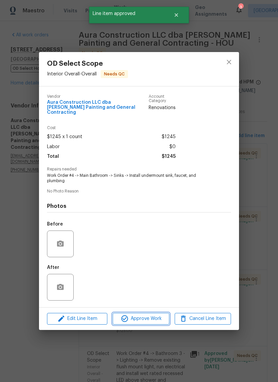
click at [161, 317] on span "Approve Work" at bounding box center [141, 318] width 52 height 8
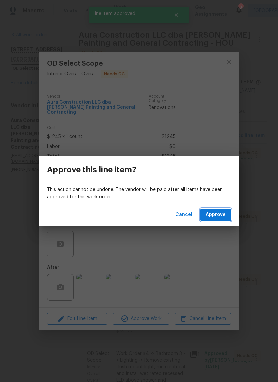
click at [222, 212] on span "Approve" at bounding box center [216, 214] width 20 height 8
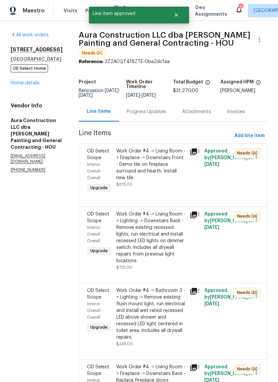
click at [171, 163] on div "Work Order #4 -> Living Room -> Fireplace -> Downstairs Front - Demo tile on fi…" at bounding box center [150, 164] width 69 height 33
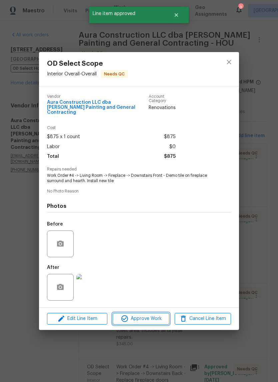
click at [157, 317] on span "Approve Work" at bounding box center [141, 318] width 52 height 8
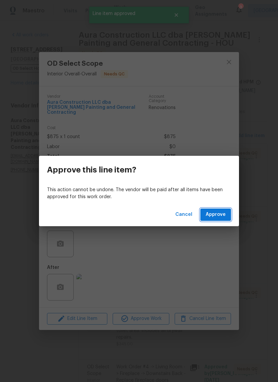
click at [220, 209] on button "Approve" at bounding box center [215, 214] width 31 height 12
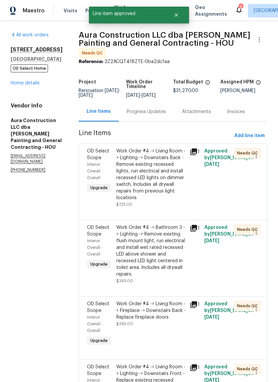
click at [161, 175] on div "Work Order #4 -> Living Room -> Lighting -> Downstairs Back - Remove existing r…" at bounding box center [150, 174] width 69 height 53
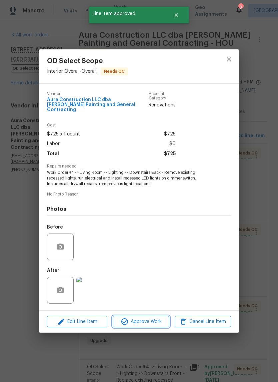
click at [161, 322] on span "Approve Work" at bounding box center [141, 321] width 52 height 8
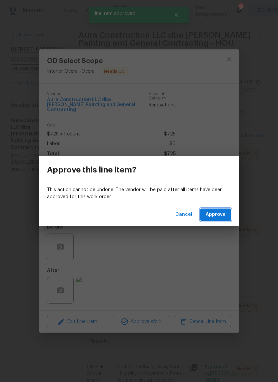
click at [226, 211] on button "Approve" at bounding box center [215, 214] width 31 height 12
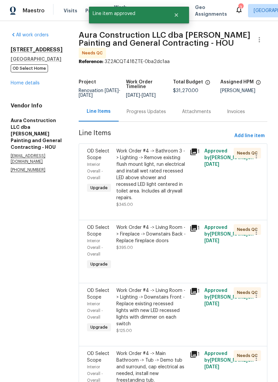
click at [168, 171] on div "Work Order #4 -> Bathroom 3 -> Lighting -> Remove existing flush mount light, r…" at bounding box center [150, 174] width 69 height 53
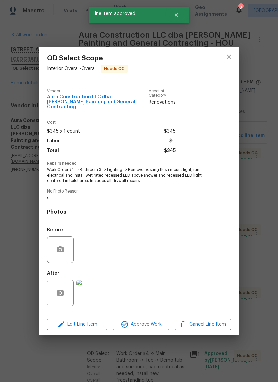
click at [156, 323] on span "Approve Work" at bounding box center [141, 324] width 52 height 8
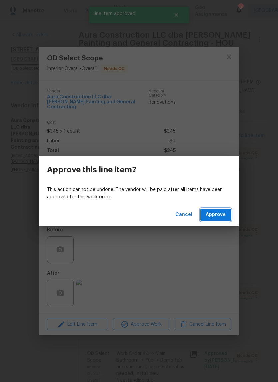
click at [225, 215] on span "Approve" at bounding box center [216, 214] width 20 height 8
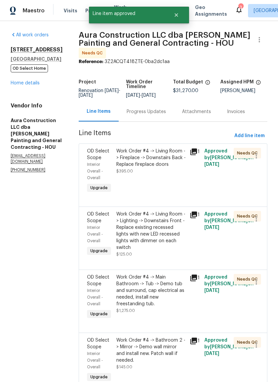
click at [167, 170] on div "Work Order #4 -> Living Room -> Fireplace -> Downstairs Back - Replace fireplac…" at bounding box center [150, 171] width 73 height 51
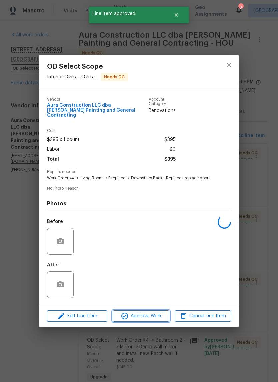
click at [163, 317] on span "Approve Work" at bounding box center [141, 316] width 52 height 8
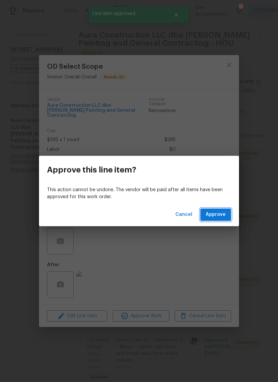
click at [224, 216] on span "Approve" at bounding box center [216, 214] width 20 height 8
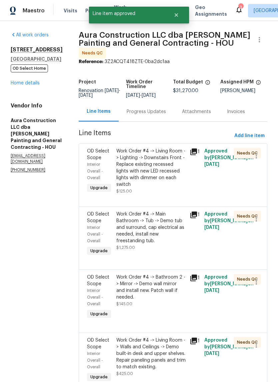
click at [161, 163] on div "Work Order #4 -> Living Room -> Lighting -> Downstairs Front - Replace existing…" at bounding box center [150, 168] width 69 height 40
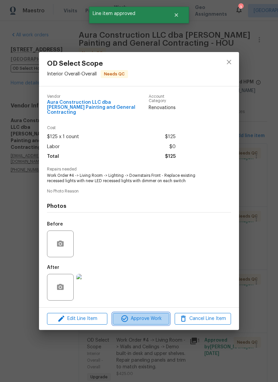
click at [154, 322] on button "Approve Work" at bounding box center [141, 319] width 56 height 12
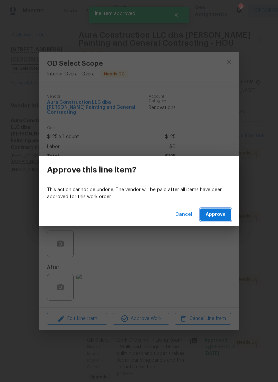
click at [217, 216] on span "Approve" at bounding box center [216, 214] width 20 height 8
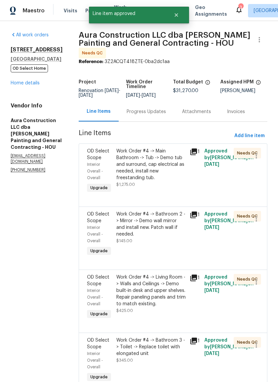
click at [167, 164] on div "Work Order #4 -> Main Bathroom -> Tub -> Demo tub and surround, cap electrical …" at bounding box center [150, 164] width 69 height 33
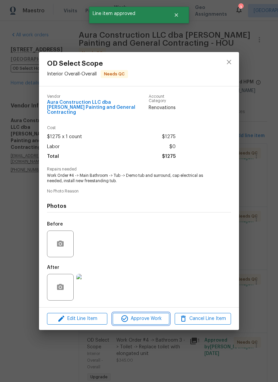
click at [158, 320] on span "Approve Work" at bounding box center [141, 318] width 52 height 8
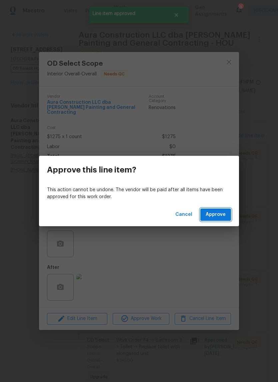
click at [221, 215] on span "Approve" at bounding box center [216, 214] width 20 height 8
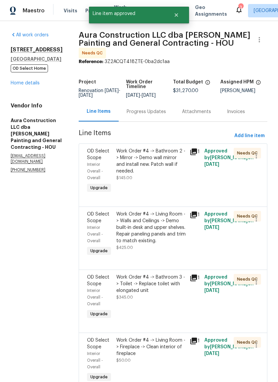
click at [167, 159] on div "Work Order #4 -> Bathroom 2 -> Mirror -> Demo wall mirror and install new. Patc…" at bounding box center [150, 161] width 69 height 27
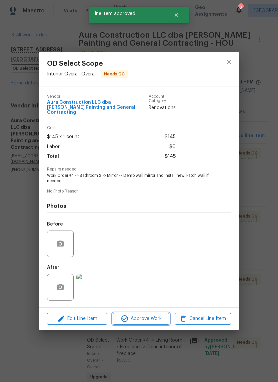
click at [151, 313] on button "Approve Work" at bounding box center [141, 319] width 56 height 12
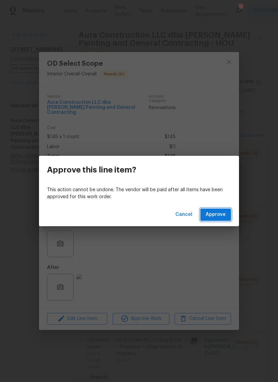
click at [224, 216] on span "Approve" at bounding box center [216, 214] width 20 height 8
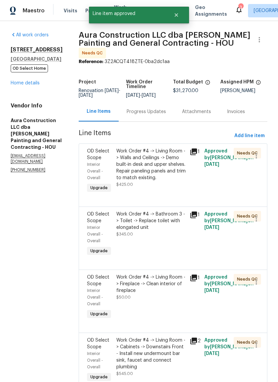
click at [164, 168] on div "Work Order #4 -> Living Room -> Walls and Ceilings -> Demo built-in desk and up…" at bounding box center [150, 164] width 69 height 33
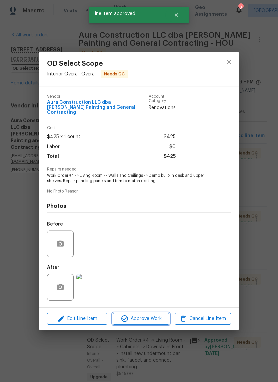
click at [157, 322] on button "Approve Work" at bounding box center [141, 319] width 56 height 12
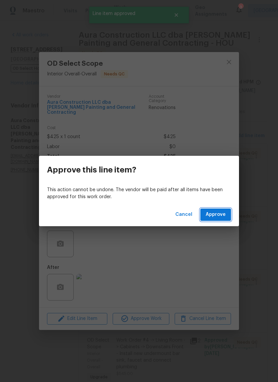
click at [224, 216] on span "Approve" at bounding box center [216, 214] width 20 height 8
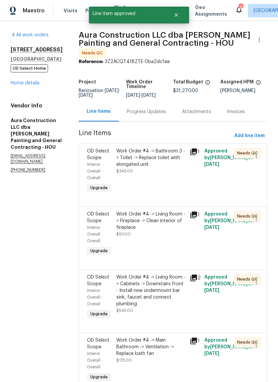
click at [164, 164] on div "Work Order #4 -> Bathroom 3 -> Toilet -> Replace toilet with elongated unit $34…" at bounding box center [150, 161] width 69 height 27
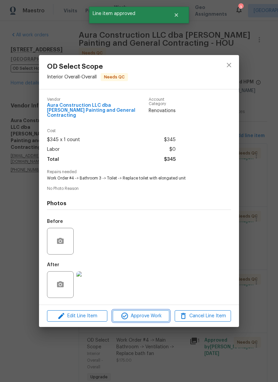
click at [158, 313] on span "Approve Work" at bounding box center [141, 316] width 52 height 8
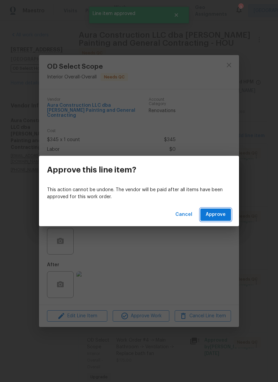
click at [226, 213] on button "Approve" at bounding box center [215, 214] width 31 height 12
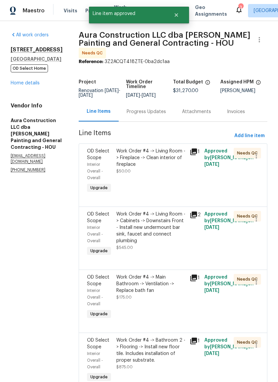
click at [167, 165] on div "Work Order #4 -> Living Room -> Fireplace -> Clean interior of fireplace $50.00" at bounding box center [150, 161] width 69 height 27
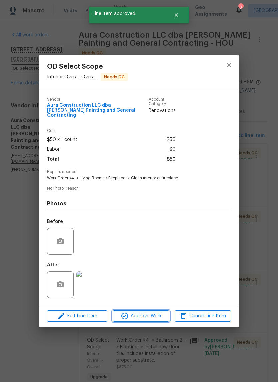
click at [165, 319] on span "Approve Work" at bounding box center [141, 316] width 52 height 8
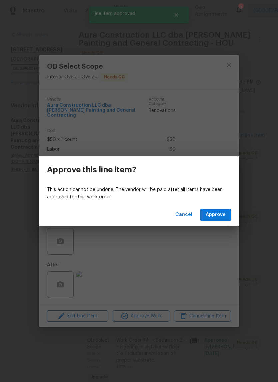
click at [225, 204] on div "Cancel Approve" at bounding box center [139, 214] width 200 height 23
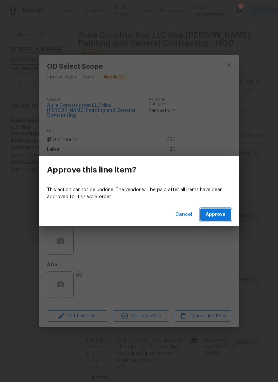
click at [222, 213] on span "Approve" at bounding box center [216, 214] width 20 height 8
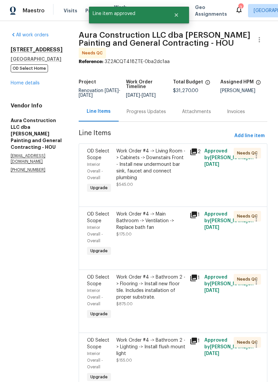
click at [172, 169] on div "Work Order #4 -> Living Room -> Cabinets -> Downstairs Front - Install new unde…" at bounding box center [150, 168] width 69 height 40
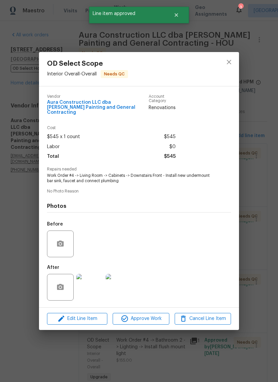
click at [158, 317] on span "Approve Work" at bounding box center [141, 318] width 52 height 8
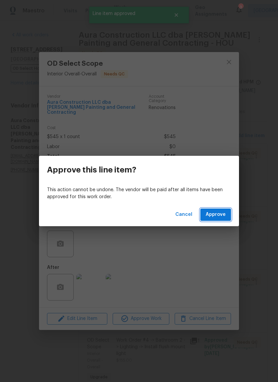
click at [223, 218] on span "Approve" at bounding box center [216, 214] width 20 height 8
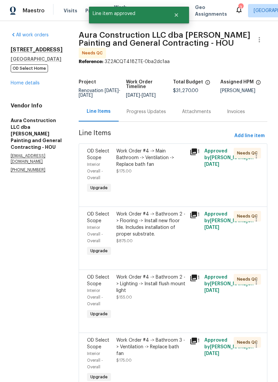
click at [173, 162] on div "Work Order #4 -> Main Bathroom -> Ventilation -> Replace bath fan $175.00" at bounding box center [150, 171] width 73 height 51
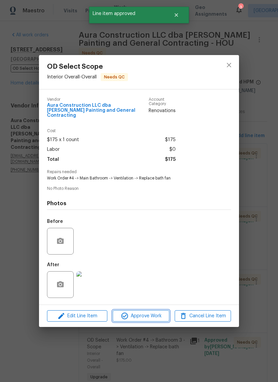
click at [162, 315] on span "Approve Work" at bounding box center [141, 316] width 52 height 8
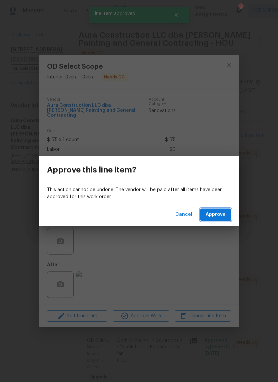
click at [225, 213] on span "Approve" at bounding box center [216, 214] width 20 height 8
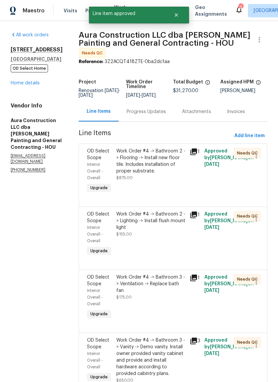
click at [172, 163] on div "Work Order #4 -> Bathroom 2 -> Flooring -> Install new floor tile. Includes ins…" at bounding box center [150, 161] width 69 height 27
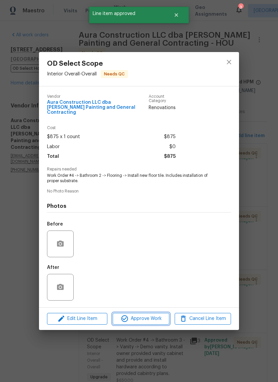
click at [166, 318] on span "Approve Work" at bounding box center [141, 318] width 52 height 8
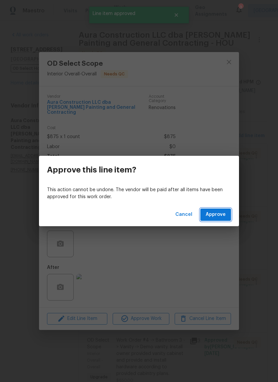
click at [227, 210] on button "Approve" at bounding box center [215, 214] width 31 height 12
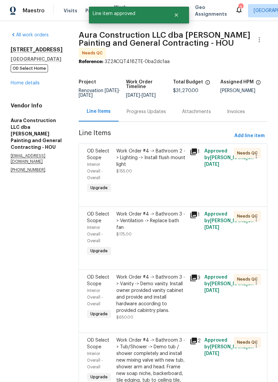
click at [164, 160] on div "Work Order #4 -> Bathroom 2 -> Lighting -> Install flush mount light $155.00" at bounding box center [150, 161] width 69 height 27
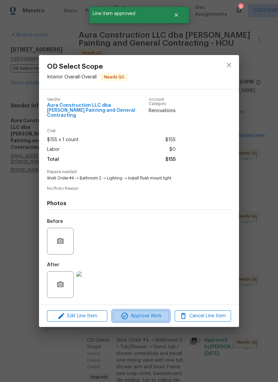
click at [162, 319] on span "Approve Work" at bounding box center [141, 316] width 52 height 8
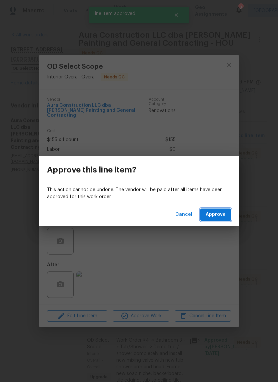
click at [223, 217] on span "Approve" at bounding box center [216, 214] width 20 height 8
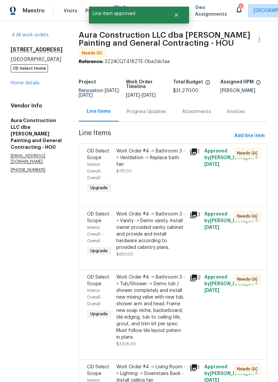
click at [162, 160] on div "Work Order #4 -> Bathroom 3 -> Ventilation -> Replace bath fan $175.00" at bounding box center [150, 171] width 73 height 51
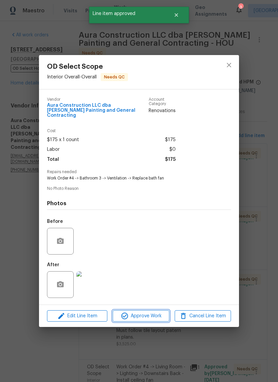
click at [162, 313] on span "Approve Work" at bounding box center [141, 316] width 52 height 8
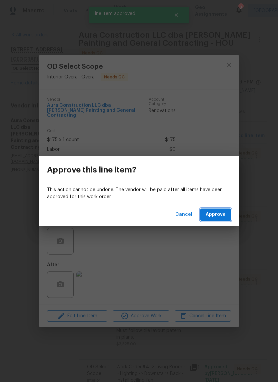
click at [228, 213] on button "Approve" at bounding box center [215, 214] width 31 height 12
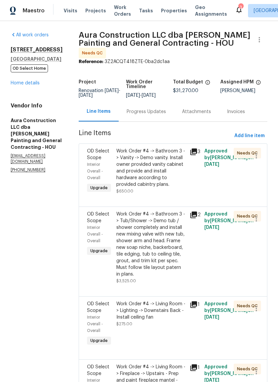
click at [153, 165] on div "Work Order #4 -> Bathroom 3 -> Vanity -> Demo vanity. Install owner provided va…" at bounding box center [150, 168] width 69 height 40
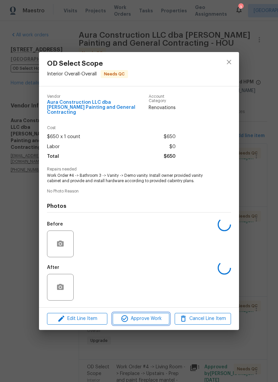
click at [155, 316] on span "Approve Work" at bounding box center [141, 318] width 52 height 8
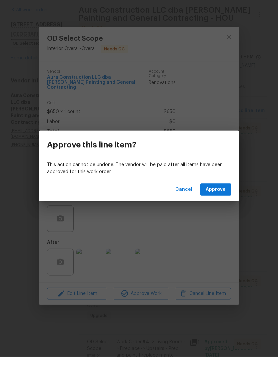
scroll to position [16, 0]
click at [225, 210] on span "Approve" at bounding box center [216, 214] width 20 height 8
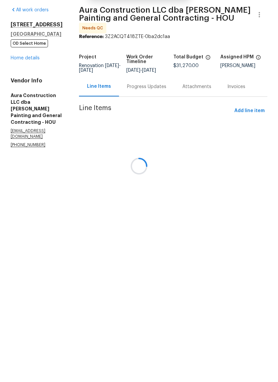
scroll to position [0, 0]
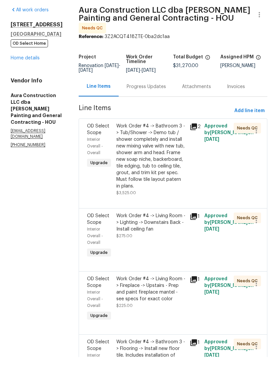
click at [146, 148] on div "Work Order #4 -> Bathroom 3 -> Tub/Shower -> Demo tub / shower completely and i…" at bounding box center [150, 181] width 69 height 67
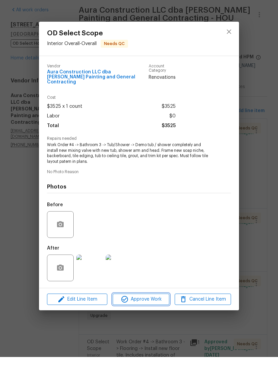
click at [153, 320] on span "Approve Work" at bounding box center [141, 324] width 52 height 8
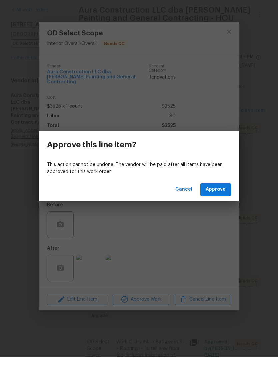
click at [220, 210] on span "Approve" at bounding box center [216, 214] width 20 height 8
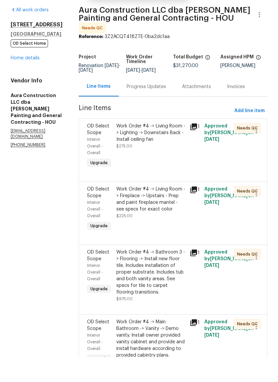
click at [154, 148] on div "Work Order #4 -> Living Room -> Lighting -> Downstairs Back - Install ceiling f…" at bounding box center [150, 161] width 69 height 27
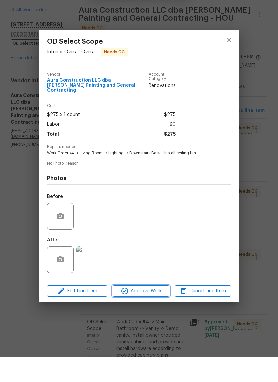
click at [158, 310] on button "Approve Work" at bounding box center [141, 316] width 56 height 12
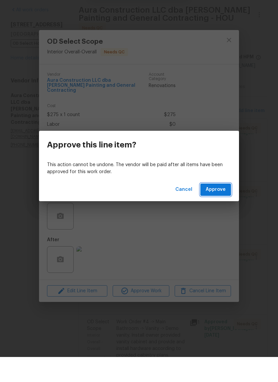
click at [228, 208] on button "Approve" at bounding box center [215, 214] width 31 height 12
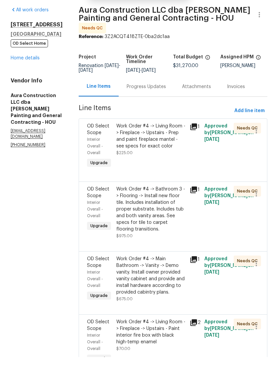
click at [158, 148] on div "Work Order #4 -> Living Room -> Fireplace -> Upstairs - Prep and paint fireplac…" at bounding box center [150, 161] width 69 height 27
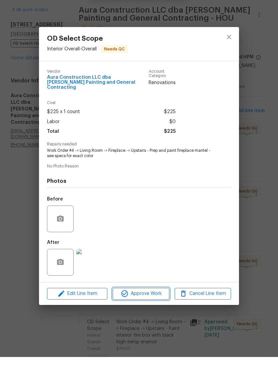
click at [162, 314] on span "Approve Work" at bounding box center [141, 318] width 52 height 8
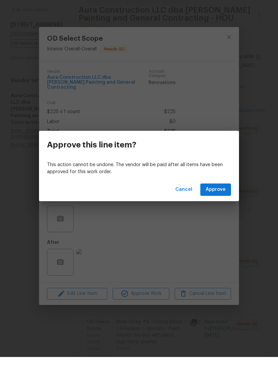
click at [214, 210] on span "Approve" at bounding box center [216, 214] width 20 height 8
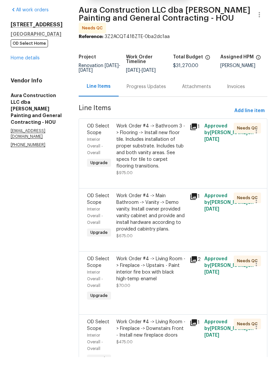
click at [171, 148] on div "Work Order #4 -> Bathroom 3 -> Flooring -> Install new floor tile. Includes ins…" at bounding box center [150, 171] width 69 height 47
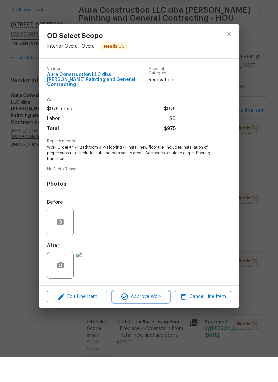
click at [156, 317] on span "Approve Work" at bounding box center [141, 321] width 52 height 8
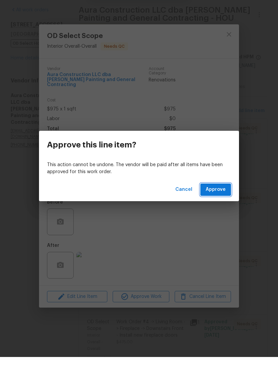
click at [224, 210] on span "Approve" at bounding box center [216, 214] width 20 height 8
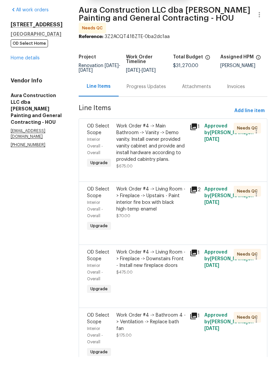
click at [158, 148] on div "Work Order #4 -> Main Bathroom -> Vanity -> Demo vanity. Install owner provided…" at bounding box center [150, 168] width 69 height 40
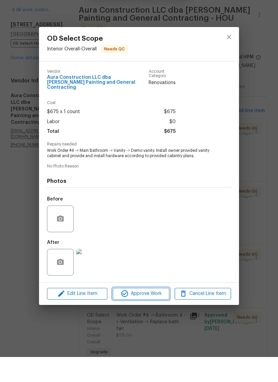
click at [158, 314] on span "Approve Work" at bounding box center [141, 318] width 52 height 8
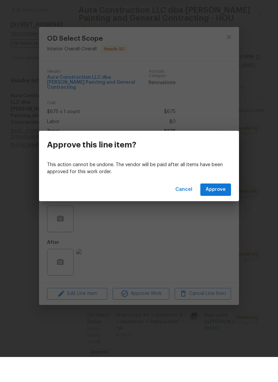
click at [217, 210] on span "Approve" at bounding box center [216, 214] width 20 height 8
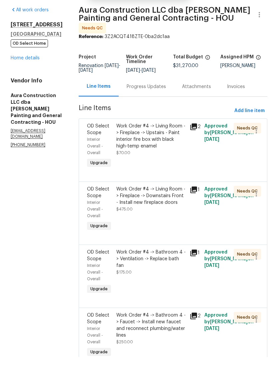
click at [167, 148] on div "Work Order #4 -> Living Room -> Fireplace -> Upstairs - Paint interior fire box…" at bounding box center [150, 161] width 69 height 27
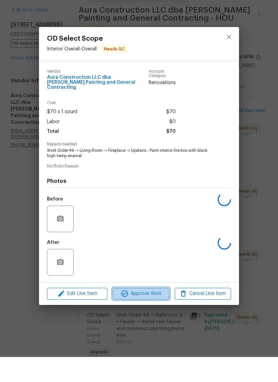
click at [158, 314] on span "Approve Work" at bounding box center [141, 318] width 52 height 8
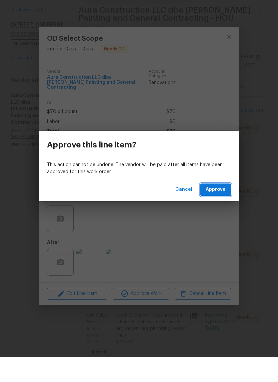
click at [220, 210] on span "Approve" at bounding box center [216, 214] width 20 height 8
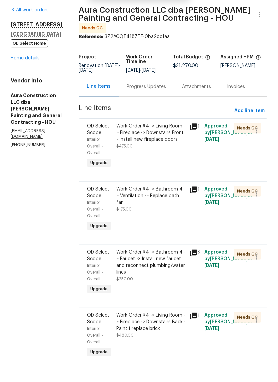
click at [160, 148] on div "Work Order #4 -> Living Room -> Fireplace -> Downstairs Front - Install new fir…" at bounding box center [150, 161] width 69 height 27
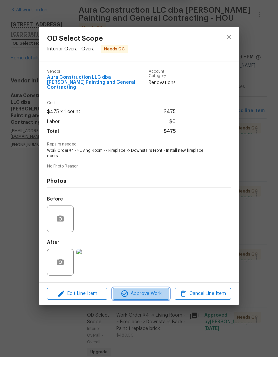
click at [160, 314] on span "Approve Work" at bounding box center [141, 318] width 52 height 8
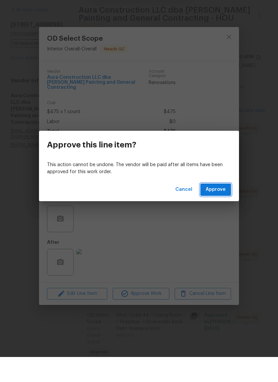
click at [223, 210] on span "Approve" at bounding box center [216, 214] width 20 height 8
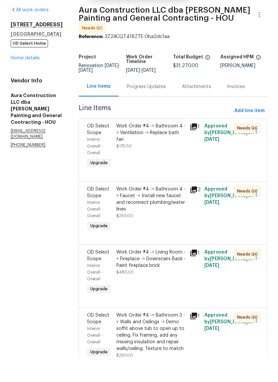
click at [166, 146] on div "Work Order #4 -> Bathroom 4 -> Ventilation -> Replace bath fan $175.00" at bounding box center [150, 171] width 73 height 51
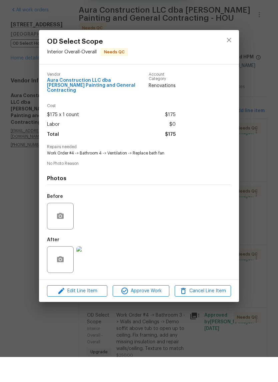
click at [157, 312] on span "Approve Work" at bounding box center [141, 316] width 52 height 8
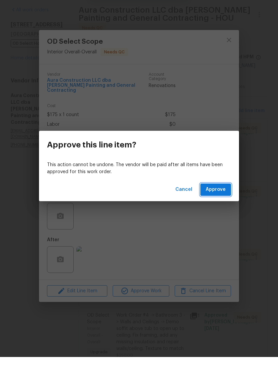
click at [223, 210] on span "Approve" at bounding box center [216, 214] width 20 height 8
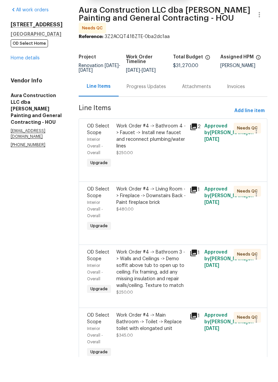
click at [168, 146] on div "Work Order #4 -> Bathroom 4 -> Faucet -> Install new faucet and reconnect plumb…" at bounding box center [150, 171] width 73 height 51
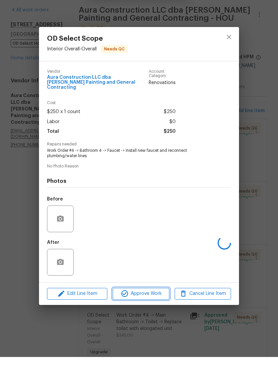
click at [158, 314] on span "Approve Work" at bounding box center [141, 318] width 52 height 8
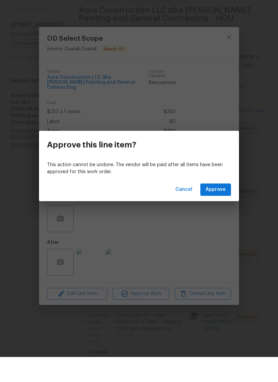
click at [221, 210] on span "Approve" at bounding box center [216, 214] width 20 height 8
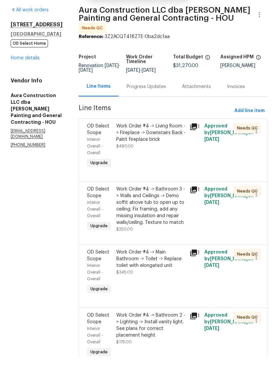
click at [169, 146] on div "Work Order #4 -> Living Room -> Fireplace -> Downstairs Back - Paint fireplace …" at bounding box center [150, 171] width 73 height 51
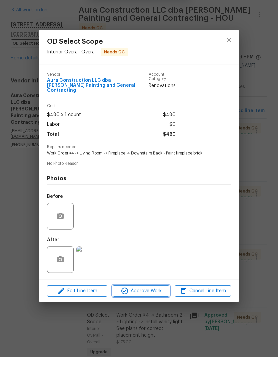
click at [156, 312] on span "Approve Work" at bounding box center [141, 316] width 52 height 8
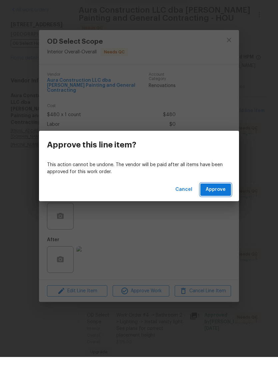
click at [216, 210] on span "Approve" at bounding box center [216, 214] width 20 height 8
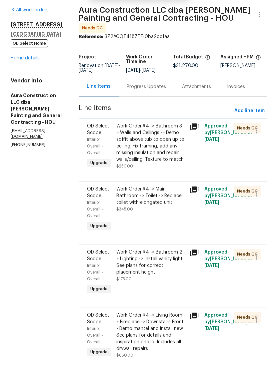
click at [163, 148] on div "Work Order #4 -> Bathroom 3 -> Walls and Ceilings -> Demo soffit above tub to o…" at bounding box center [150, 168] width 69 height 40
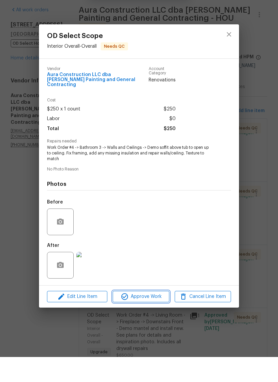
click at [156, 317] on span "Approve Work" at bounding box center [141, 321] width 52 height 8
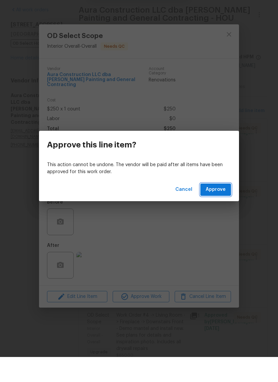
click at [225, 210] on span "Approve" at bounding box center [216, 214] width 20 height 8
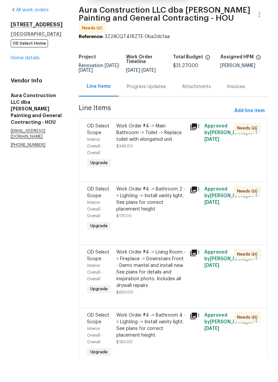
click at [159, 149] on div "Work Order #4 -> Main Bathroom -> Toilet -> Replace toilet with elongated unit …" at bounding box center [150, 171] width 73 height 51
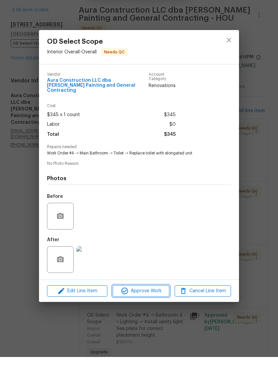
click at [159, 312] on span "Approve Work" at bounding box center [141, 316] width 52 height 8
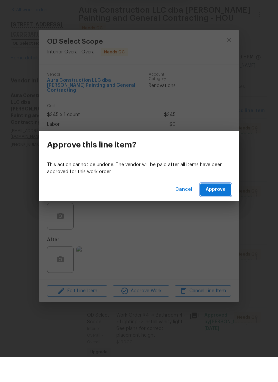
click at [221, 210] on span "Approve" at bounding box center [216, 214] width 20 height 8
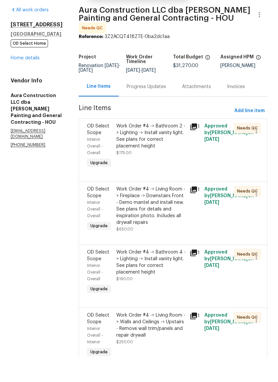
click at [171, 148] on div "Work Order #4 -> Bathroom 2 -> Lighting -> Install vanity light. See plans for …" at bounding box center [150, 164] width 69 height 33
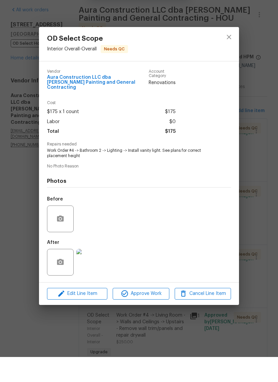
click at [159, 314] on span "Approve Work" at bounding box center [141, 318] width 52 height 8
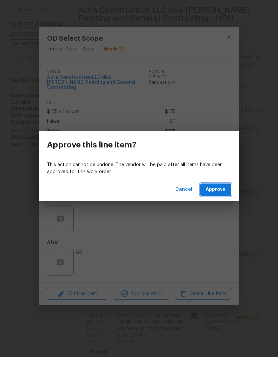
click at [223, 210] on span "Approve" at bounding box center [216, 214] width 20 height 8
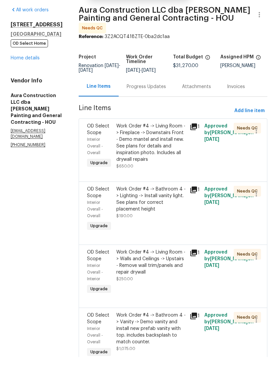
click at [155, 148] on div "Work Order #4 -> Living Room -> Fireplace -> Downstairs Front - Demo mantel and…" at bounding box center [150, 168] width 69 height 40
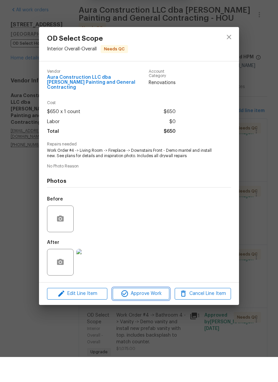
click at [160, 314] on span "Approve Work" at bounding box center [141, 318] width 52 height 8
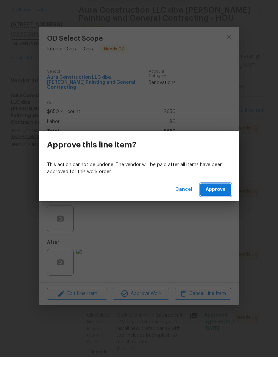
click at [220, 210] on span "Approve" at bounding box center [216, 214] width 20 height 8
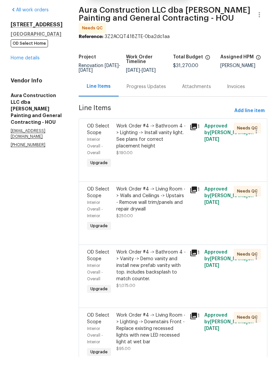
click at [159, 148] on div "Work Order #4 -> Bathroom 4 -> Lighting -> Install vanity light. See plans for …" at bounding box center [150, 161] width 69 height 27
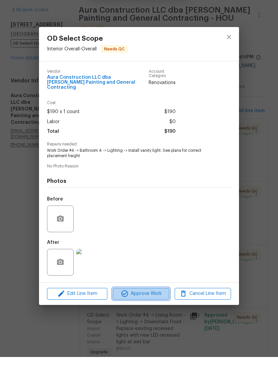
click at [159, 314] on span "Approve Work" at bounding box center [141, 318] width 52 height 8
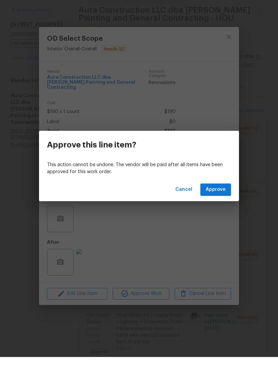
click at [219, 210] on span "Approve" at bounding box center [216, 214] width 20 height 8
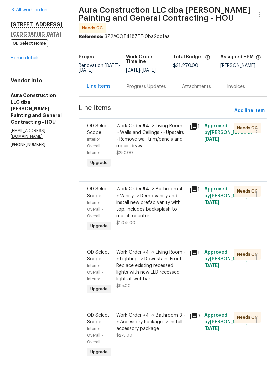
click at [165, 148] on div "Work Order #4 -> Living Room -> Walls and Ceilings -> Upstairs - Remove wall tr…" at bounding box center [150, 161] width 69 height 27
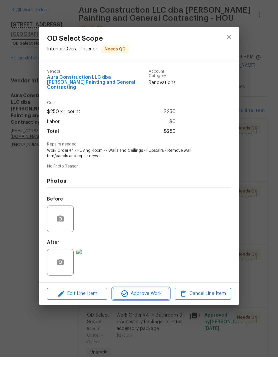
click at [156, 313] on button "Approve Work" at bounding box center [141, 319] width 56 height 12
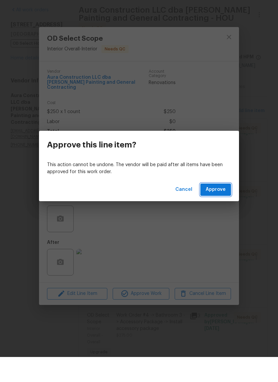
click at [221, 210] on span "Approve" at bounding box center [216, 214] width 20 height 8
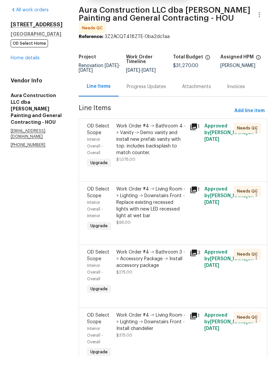
click at [163, 148] on div "Work Order #4 -> Bathroom 4 -> Vanity -> Demo vanity and install new prefab van…" at bounding box center [150, 164] width 69 height 33
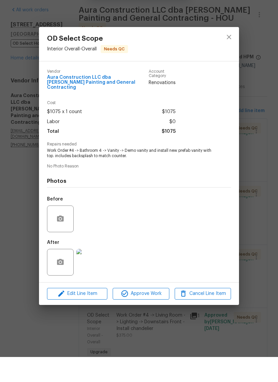
click at [156, 314] on span "Approve Work" at bounding box center [141, 318] width 52 height 8
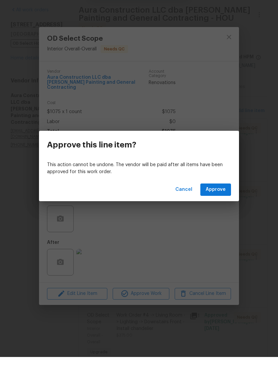
click at [223, 210] on span "Approve" at bounding box center [216, 214] width 20 height 8
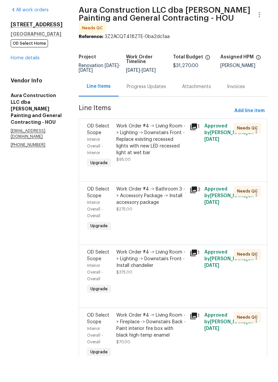
click at [163, 148] on div "Work Order #4 -> Living Room -> Lighting -> Downstairs Front - Replace existing…" at bounding box center [150, 164] width 69 height 33
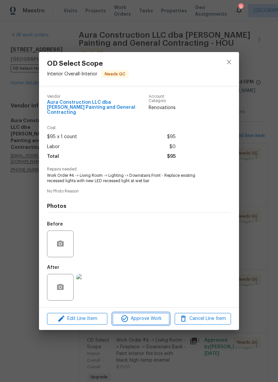
click at [155, 317] on span "Approve Work" at bounding box center [141, 318] width 52 height 8
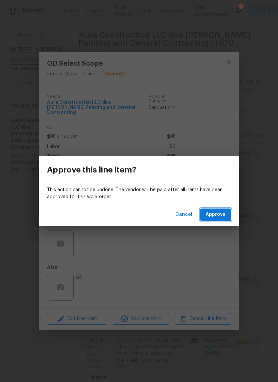
click at [221, 211] on span "Approve" at bounding box center [216, 214] width 20 height 8
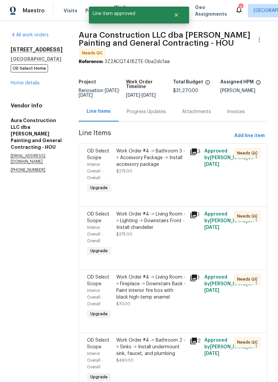
click at [158, 159] on div "Work Order #4 -> Bathroom 3 -> Accessory Package -> Install accessory package" at bounding box center [150, 158] width 69 height 20
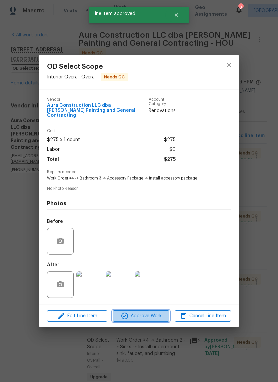
click at [160, 316] on span "Approve Work" at bounding box center [141, 316] width 52 height 8
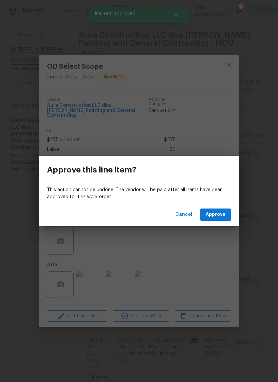
click at [217, 210] on button "Approve" at bounding box center [215, 214] width 31 height 12
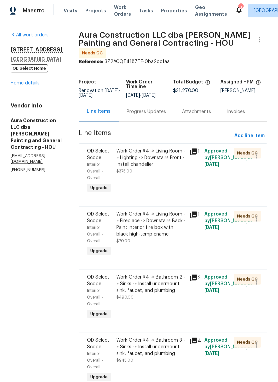
click at [157, 161] on div "Work Order #4 -> Living Room -> Lighting -> Downstairs Front - Install chandeli…" at bounding box center [150, 161] width 69 height 27
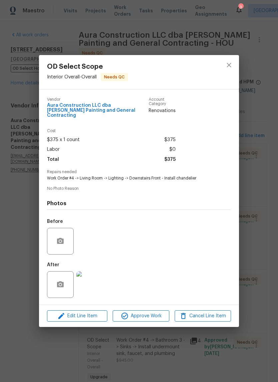
click at [159, 313] on span "Approve Work" at bounding box center [141, 316] width 52 height 8
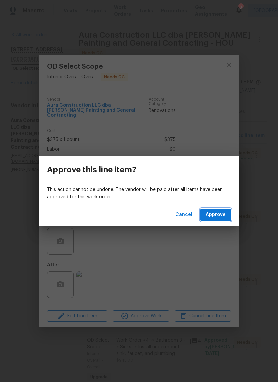
click at [223, 212] on span "Approve" at bounding box center [216, 214] width 20 height 8
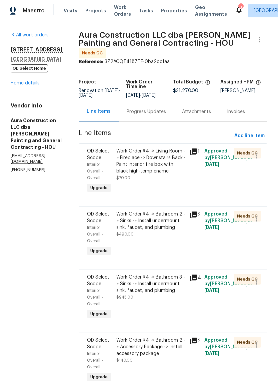
click at [159, 158] on div "Work Order #4 -> Living Room -> Fireplace -> Downstairs Back - Paint interior f…" at bounding box center [150, 161] width 69 height 27
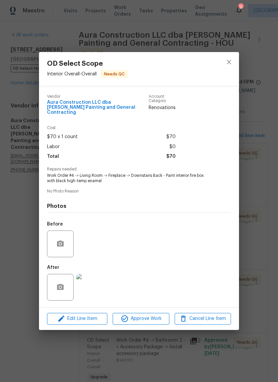
click at [156, 318] on span "Approve Work" at bounding box center [141, 318] width 52 height 8
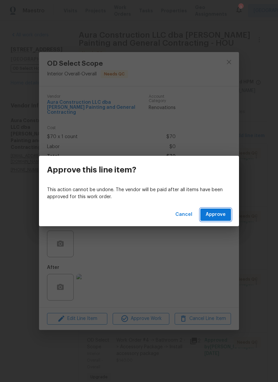
click at [219, 213] on span "Approve" at bounding box center [216, 214] width 20 height 8
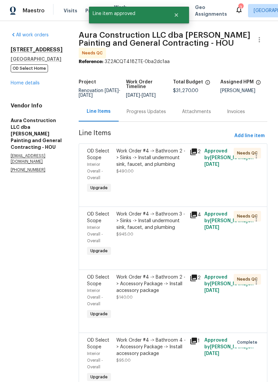
click at [156, 159] on div "Work Order #4 -> Bathroom 2 -> Sinks -> Install undermount sink, faucet, and pl…" at bounding box center [150, 158] width 69 height 20
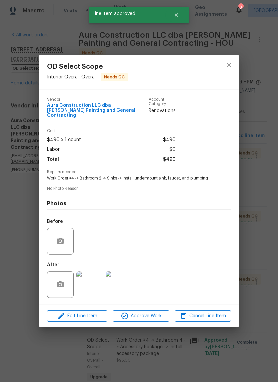
click at [151, 318] on span "Approve Work" at bounding box center [141, 316] width 52 height 8
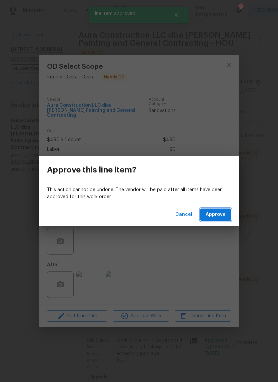
click at [220, 211] on span "Approve" at bounding box center [216, 214] width 20 height 8
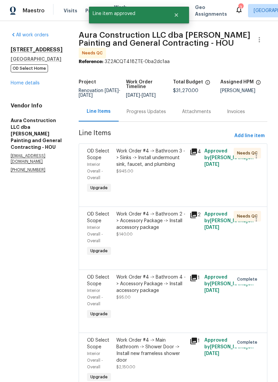
click at [155, 154] on div "Work Order #4 -> Bathroom 3 -> Sinks -> Install undermount sink, faucet, and pl…" at bounding box center [150, 158] width 69 height 20
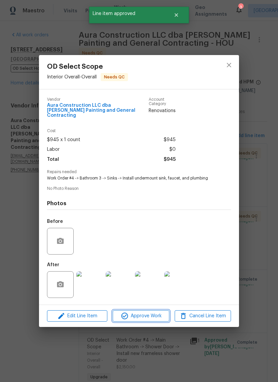
click at [163, 317] on span "Approve Work" at bounding box center [141, 316] width 52 height 8
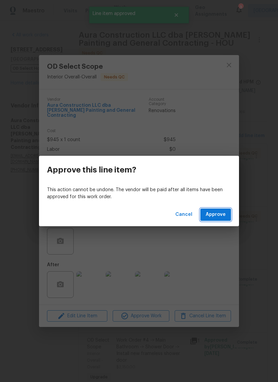
click at [221, 209] on button "Approve" at bounding box center [215, 214] width 31 height 12
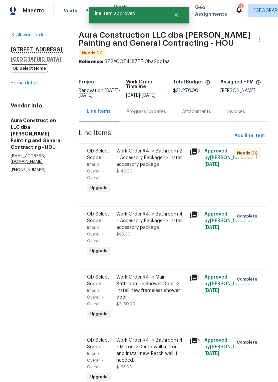
click at [158, 163] on div "Work Order #4 -> Bathroom 2 -> Accessory Package -> Install accessory package $…" at bounding box center [150, 161] width 69 height 27
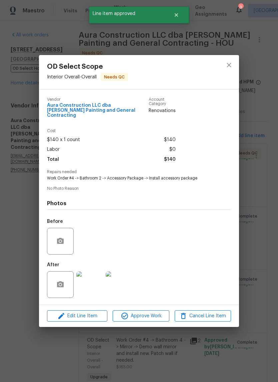
click at [157, 316] on span "Approve Work" at bounding box center [141, 316] width 52 height 8
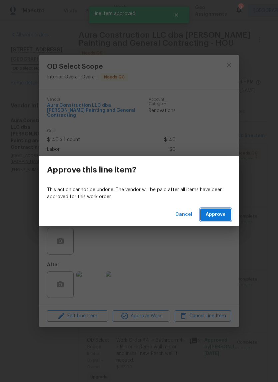
click at [227, 212] on button "Approve" at bounding box center [215, 214] width 31 height 12
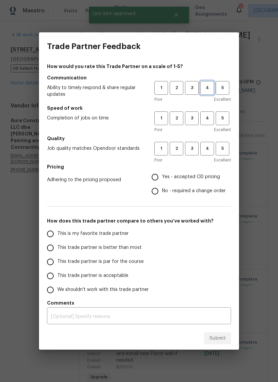
click at [209, 87] on span "4" at bounding box center [207, 88] width 12 height 8
click at [209, 120] on span "4" at bounding box center [207, 118] width 12 height 8
click at [193, 151] on span "3" at bounding box center [192, 149] width 12 height 8
click at [158, 191] on input "No - required a change order" at bounding box center [155, 191] width 14 height 14
radio input "true"
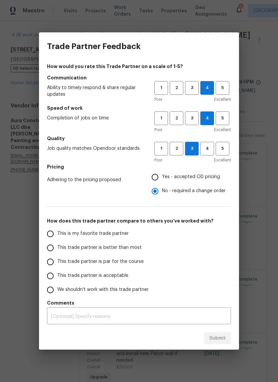
click at [54, 250] on input "This trade partner is better than most" at bounding box center [50, 248] width 14 height 14
click at [223, 337] on span "Submit" at bounding box center [217, 338] width 16 height 8
radio input "true"
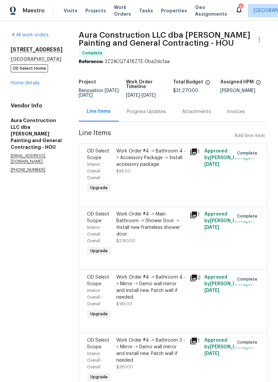
click at [34, 85] on link "Home details" at bounding box center [25, 83] width 29 height 5
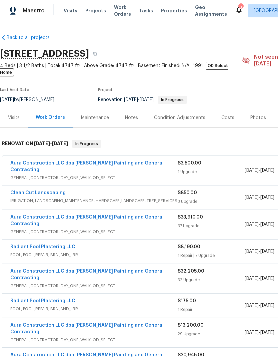
click at [236, 11] on icon at bounding box center [238, 10] width 5 height 7
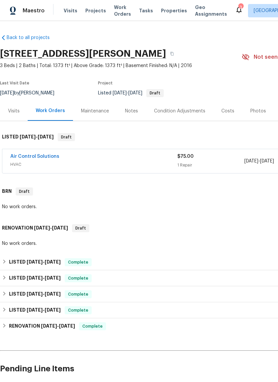
click at [53, 158] on link "Air Control Solutions" at bounding box center [34, 156] width 49 height 5
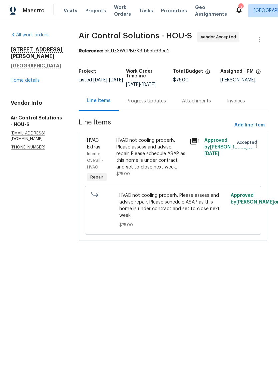
click at [170, 102] on div "Progress Updates" at bounding box center [146, 101] width 55 height 20
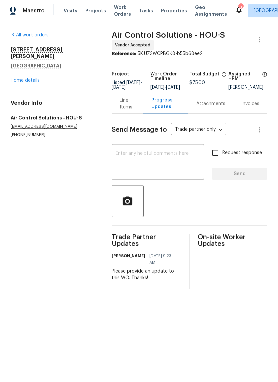
click at [33, 69] on div "5122 Breezy Parke Ln Richmond, TX 77469 Home details" at bounding box center [53, 64] width 85 height 37
click at [27, 78] on link "Home details" at bounding box center [25, 80] width 29 height 5
